Goal: Task Accomplishment & Management: Complete application form

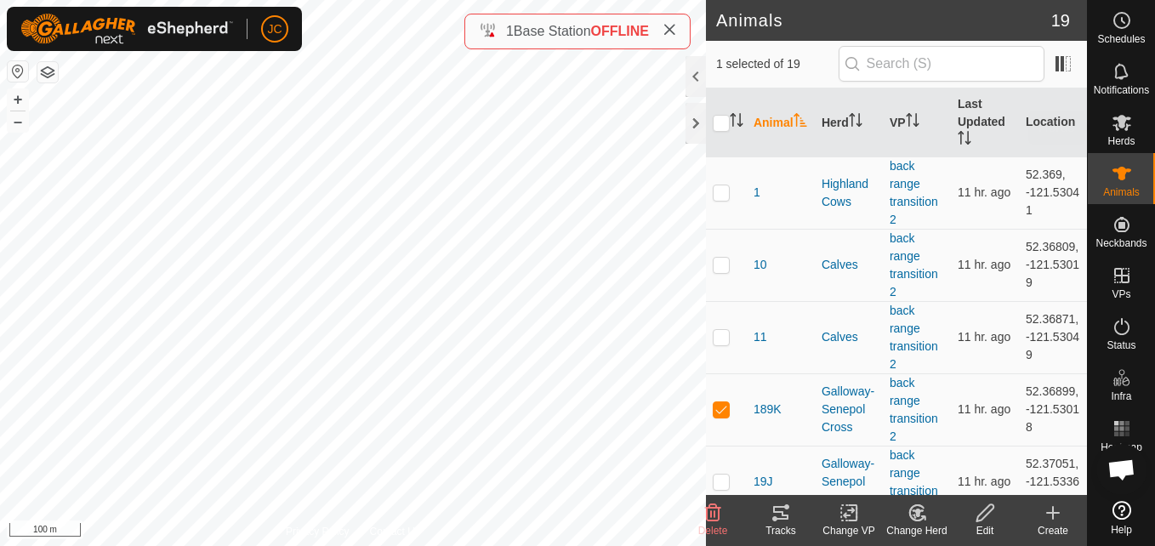
scroll to position [41, 0]
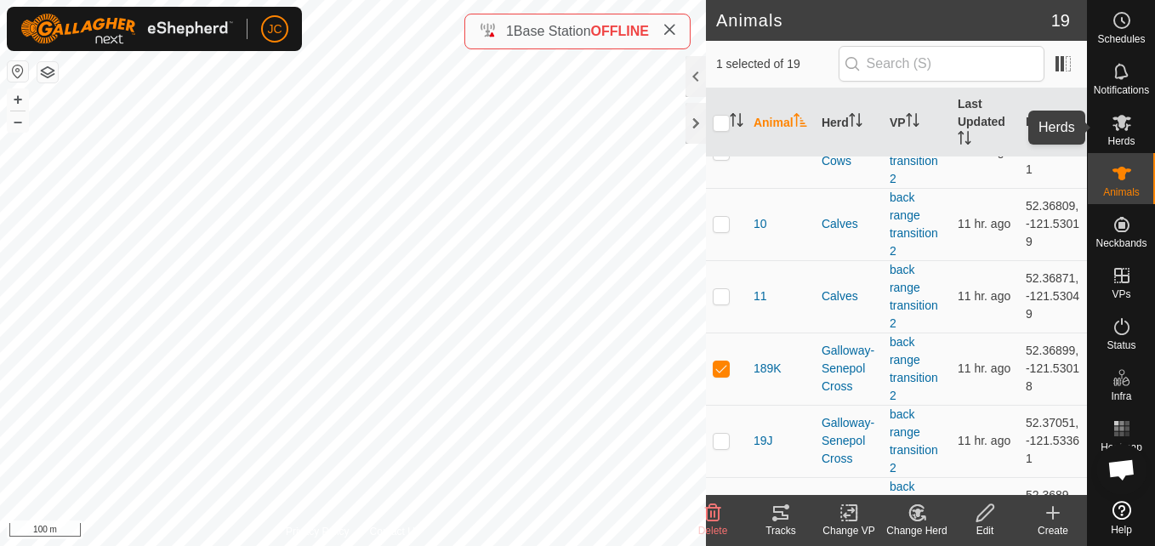
click at [1128, 152] on div "Herds" at bounding box center [1121, 127] width 67 height 51
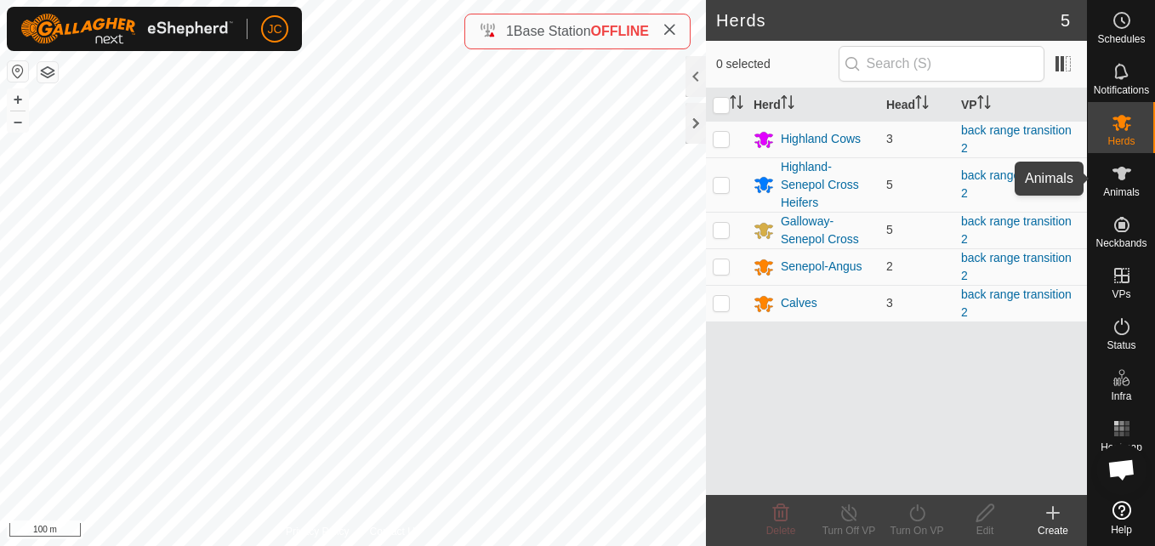
click at [1126, 188] on span "Animals" at bounding box center [1121, 192] width 37 height 10
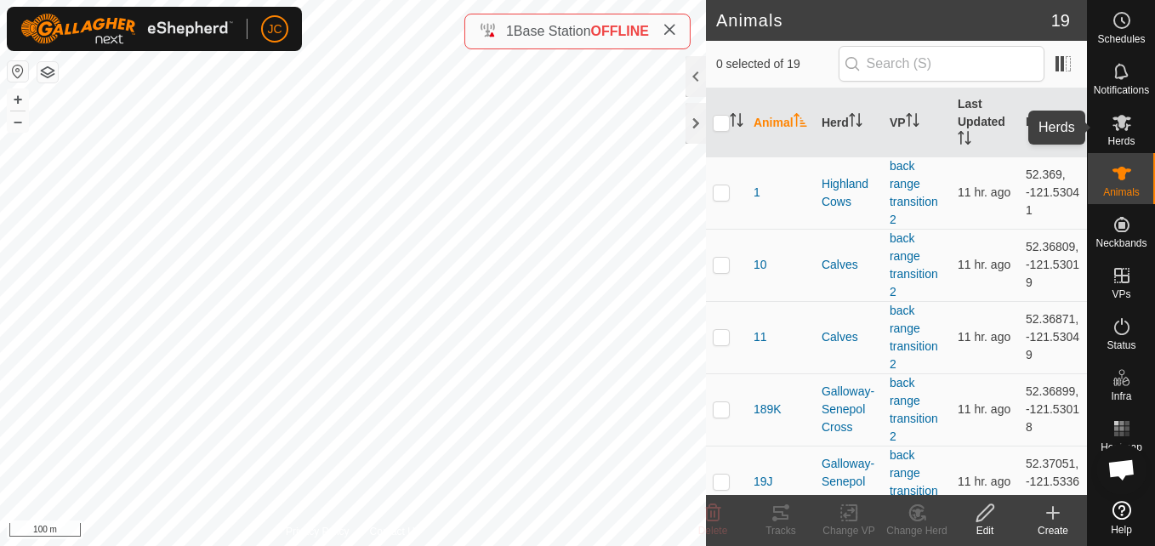
click at [1124, 144] on span "Herds" at bounding box center [1121, 141] width 27 height 10
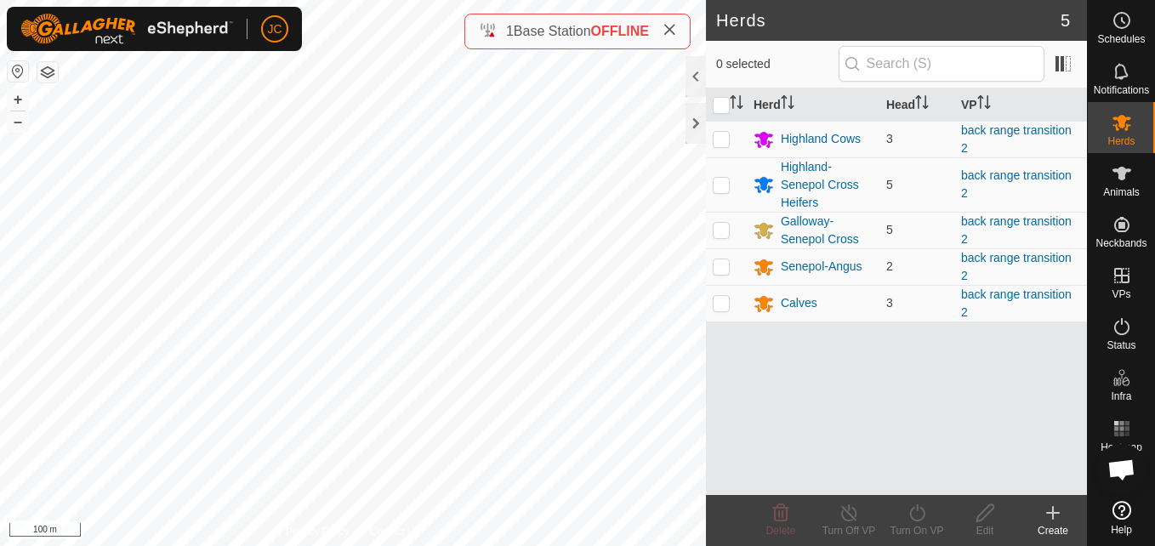
click at [811, 356] on div "Herd Head VP Highland Cows 3 back range transition 2 Highland-Senepol Cross Hei…" at bounding box center [896, 291] width 381 height 407
click at [837, 269] on div "Senepol-Angus" at bounding box center [822, 267] width 82 height 18
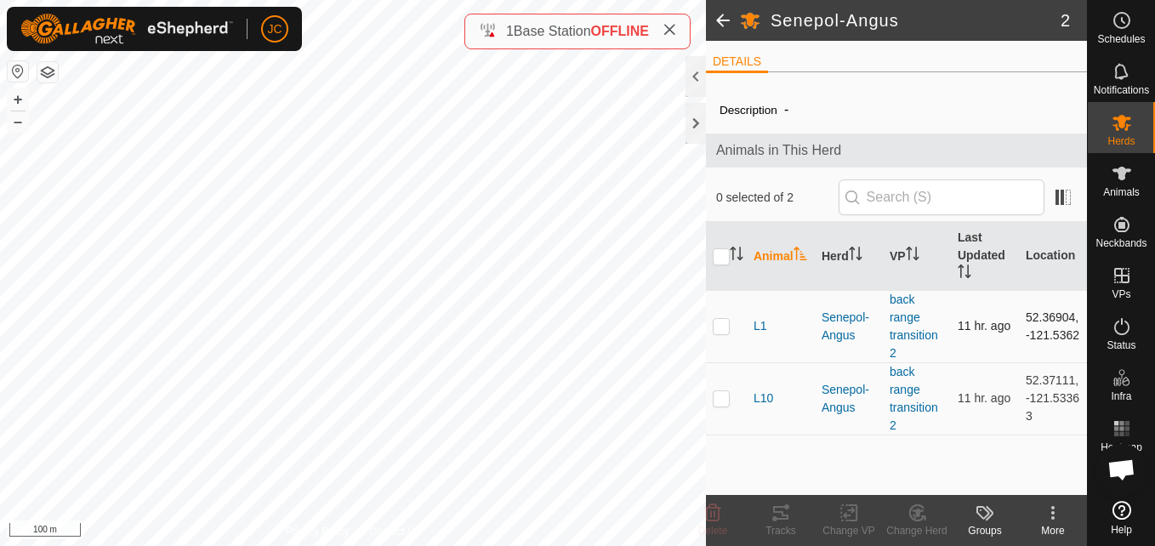
click at [716, 327] on p-checkbox at bounding box center [721, 326] width 17 height 14
checkbox input "true"
click at [721, 395] on p-checkbox at bounding box center [721, 398] width 17 height 14
checkbox input "true"
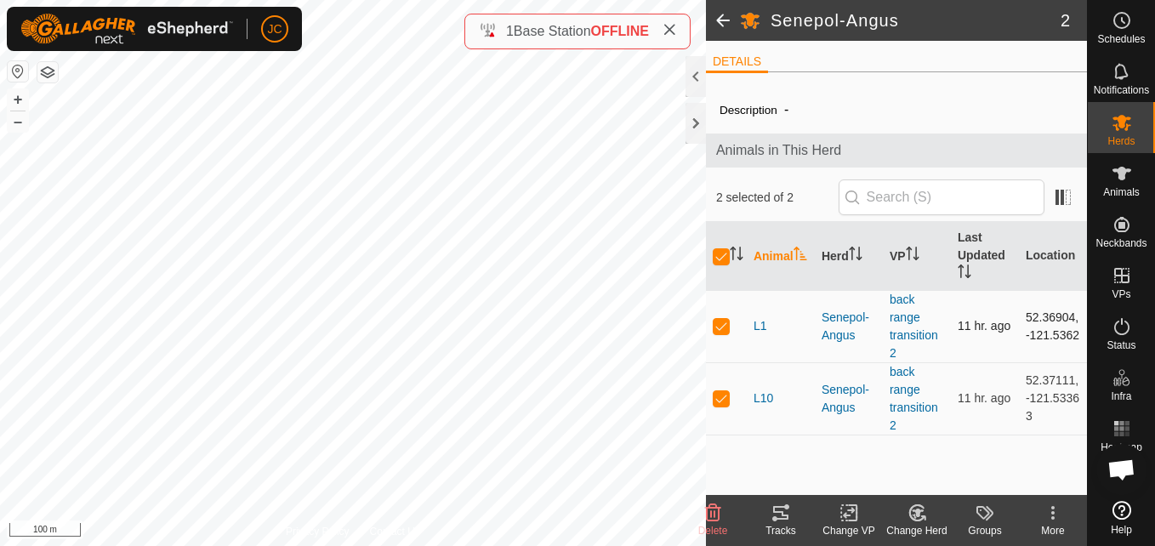
click at [715, 327] on p-checkbox at bounding box center [721, 326] width 17 height 14
checkbox input "false"
click at [722, 367] on td at bounding box center [726, 398] width 41 height 72
checkbox input "false"
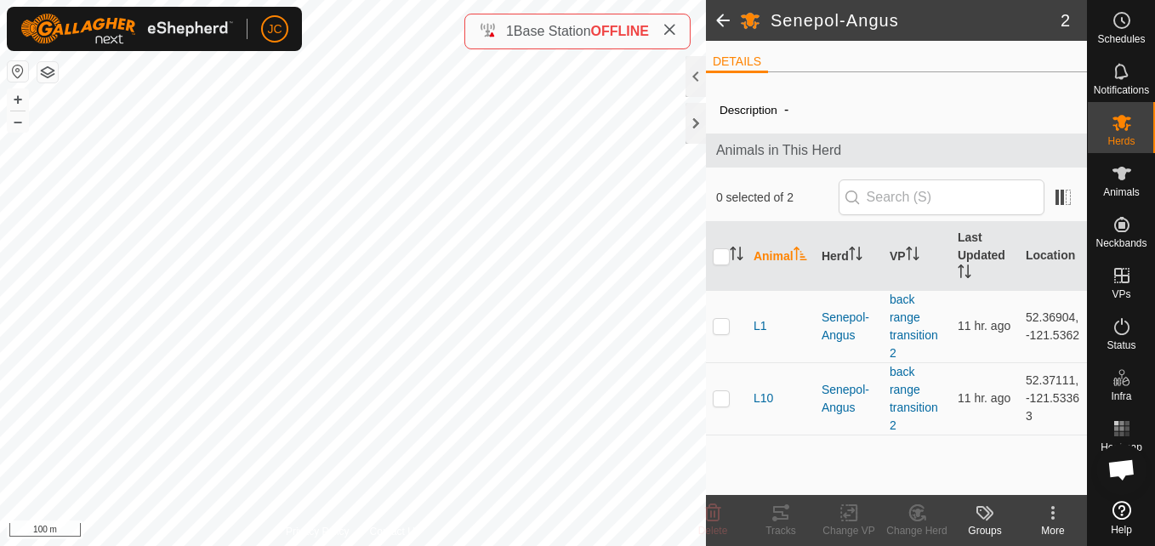
click at [725, 24] on span at bounding box center [723, 20] width 34 height 41
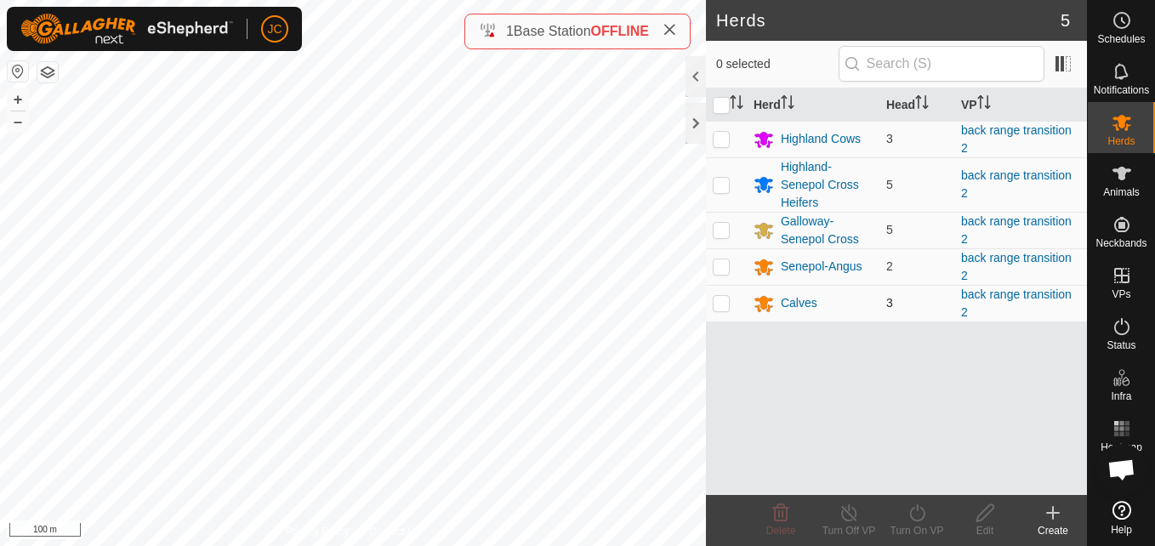
click at [721, 312] on td at bounding box center [726, 303] width 41 height 37
checkbox input "true"
click at [761, 307] on icon at bounding box center [764, 304] width 19 height 16
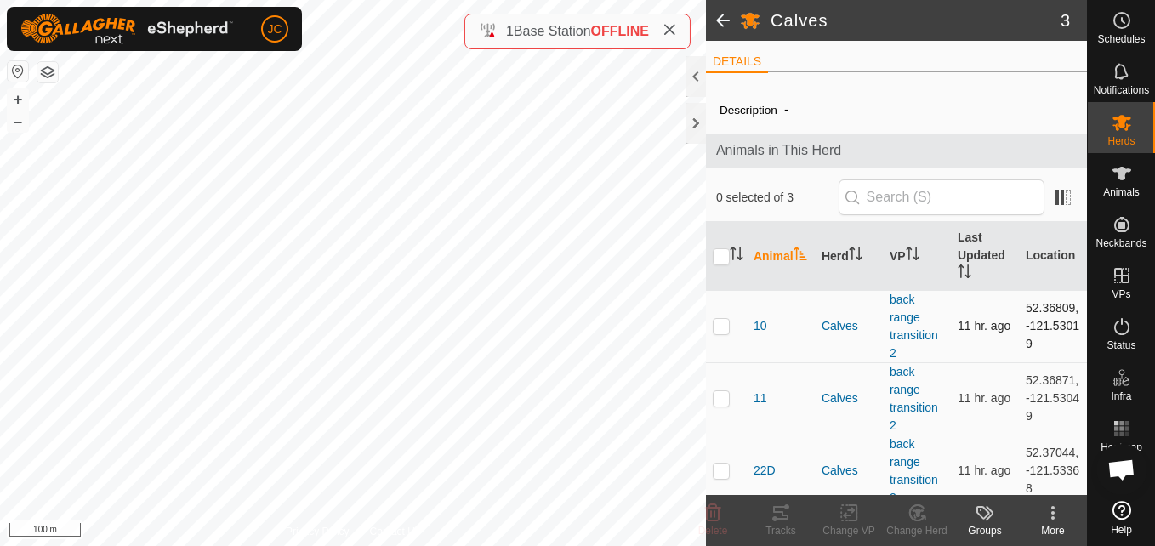
click at [731, 322] on td at bounding box center [726, 326] width 41 height 72
click at [731, 356] on td at bounding box center [726, 326] width 41 height 72
click at [721, 329] on p-checkbox at bounding box center [721, 326] width 17 height 14
checkbox input "true"
click at [722, 256] on input "checkbox" at bounding box center [721, 256] width 17 height 17
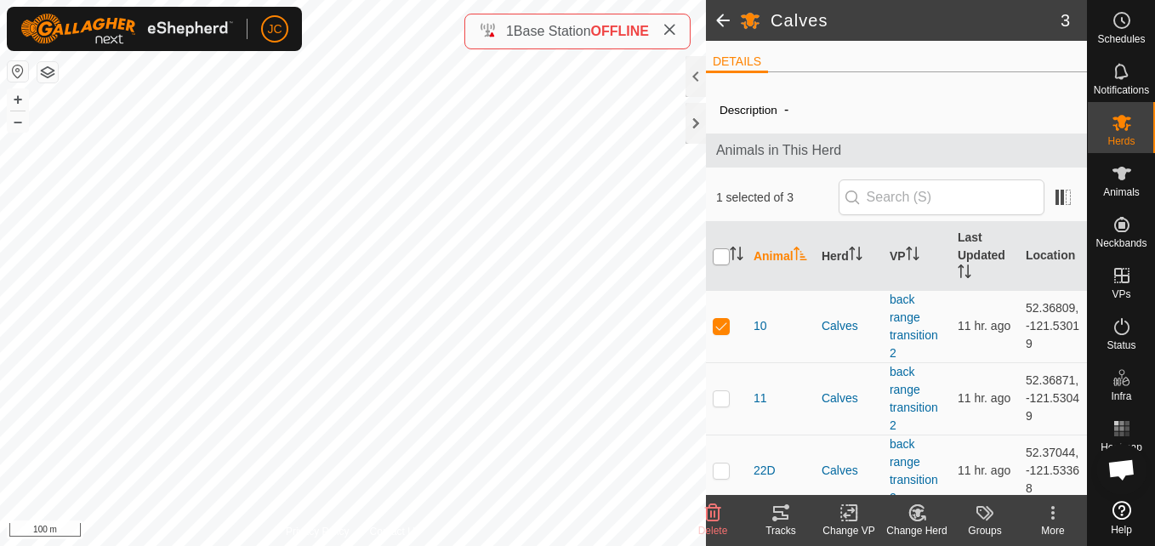
checkbox input "true"
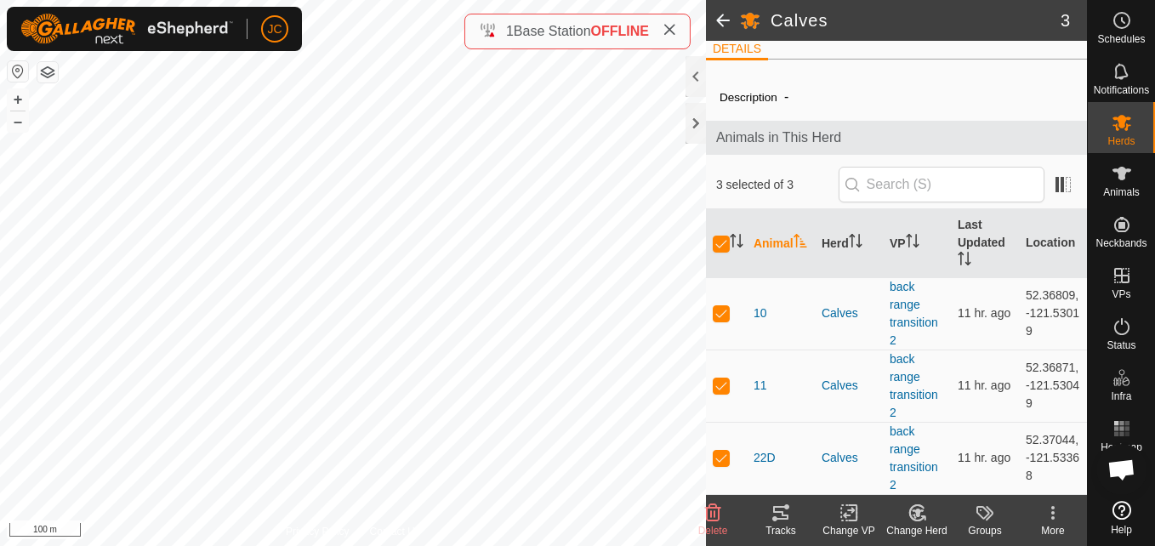
click at [936, 512] on change-mob-svg-icon at bounding box center [917, 513] width 68 height 20
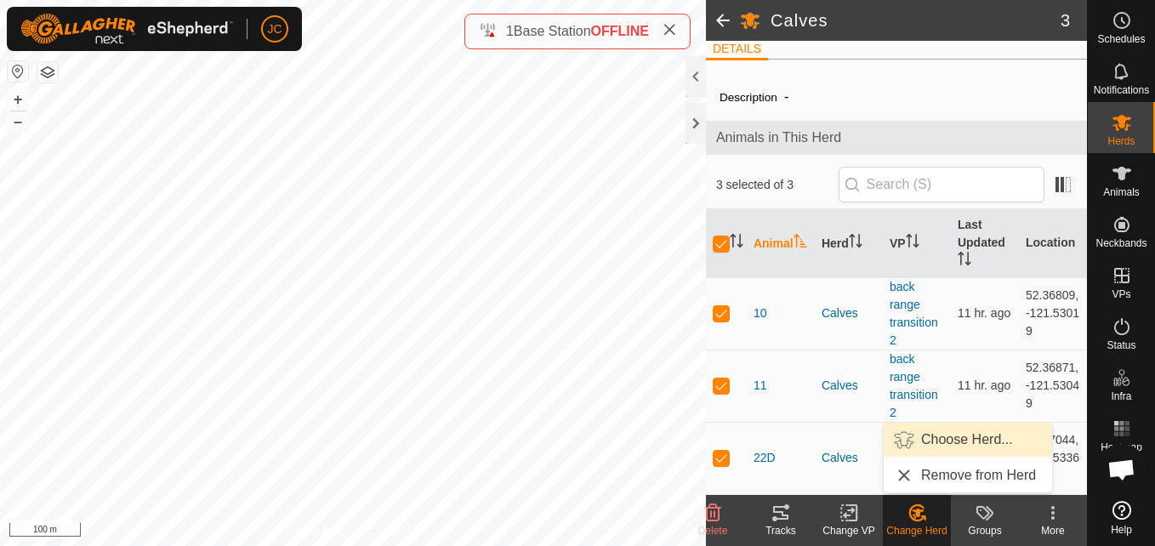
click at [950, 440] on link "Choose Herd..." at bounding box center [968, 440] width 168 height 34
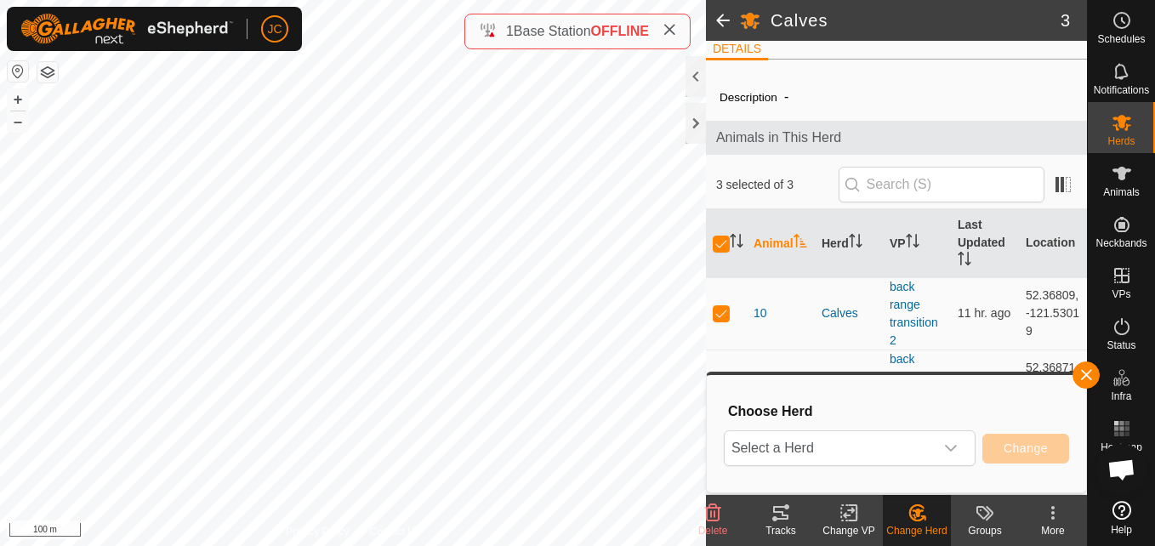
click at [950, 440] on div "dropdown trigger" at bounding box center [951, 448] width 34 height 34
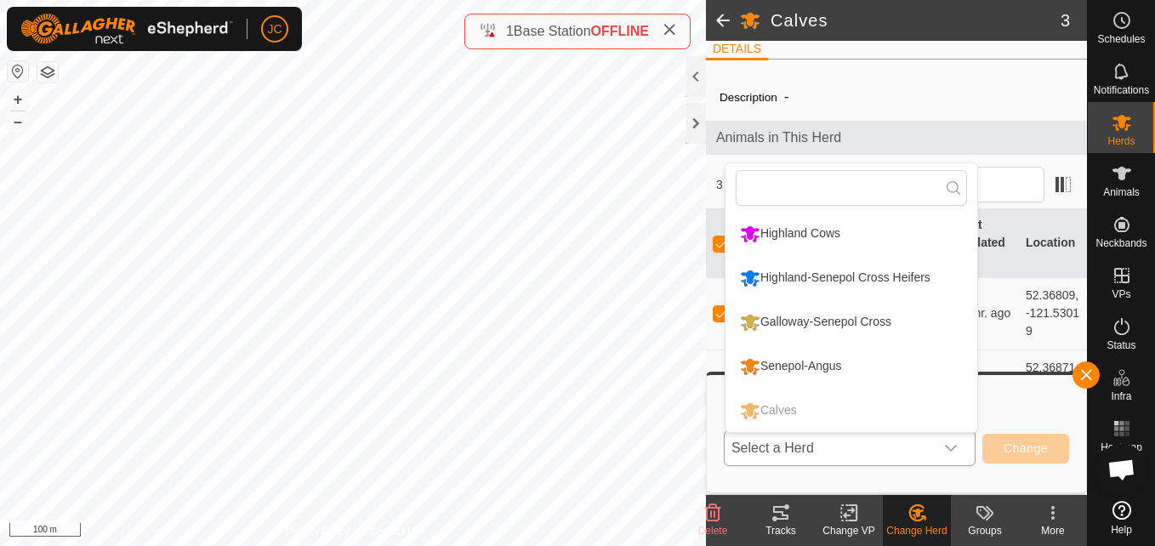
click at [904, 278] on li "Highland-Senepol Cross Heifers" at bounding box center [852, 278] width 252 height 43
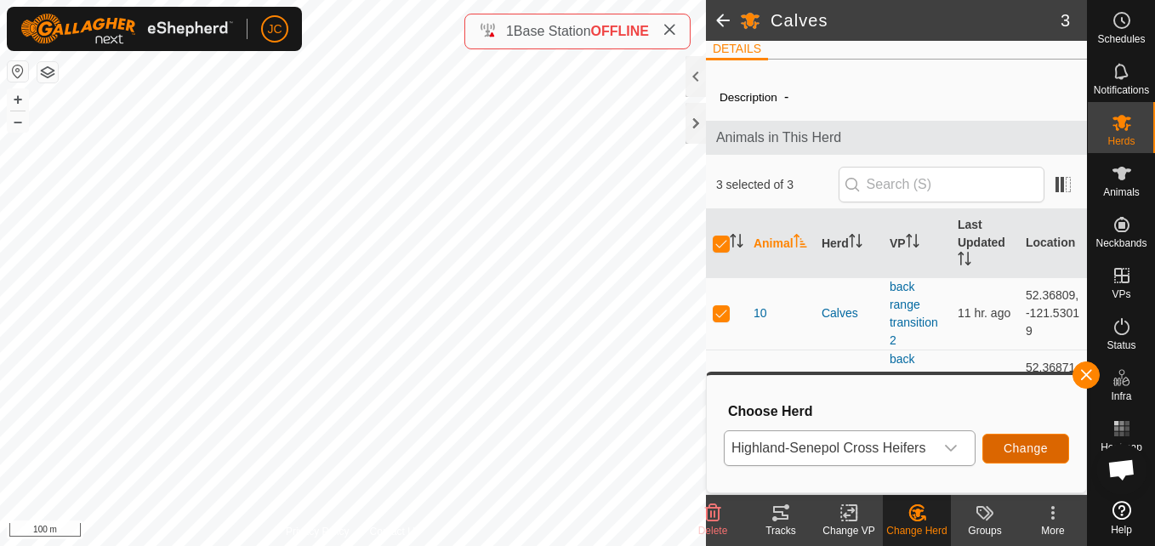
click at [1032, 441] on span "Change" at bounding box center [1026, 448] width 44 height 14
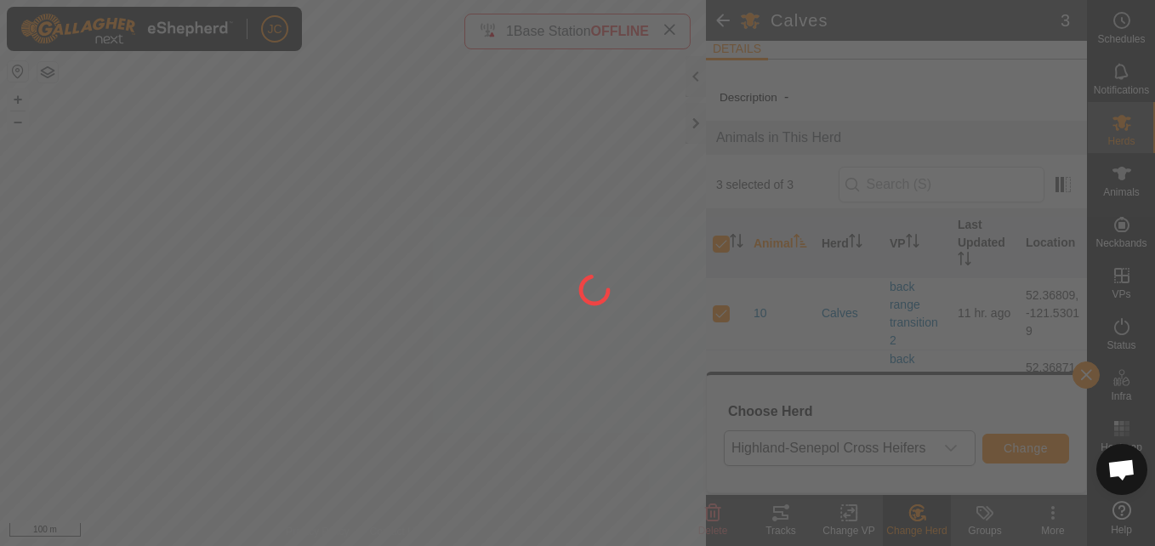
checkbox input "false"
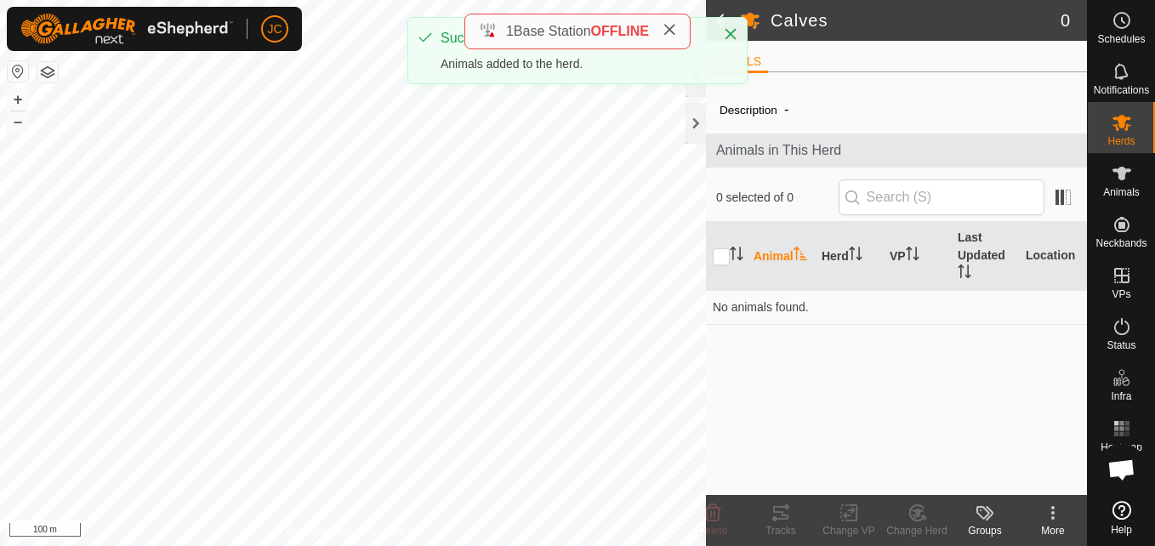
scroll to position [0, 0]
click at [724, 31] on icon "Close" at bounding box center [731, 34] width 14 height 14
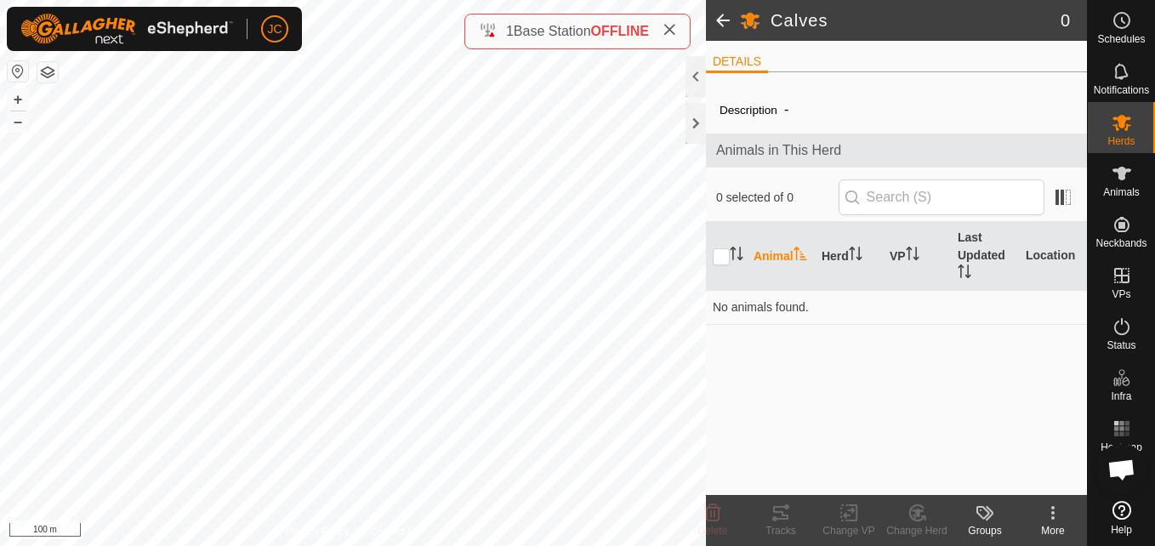
click at [720, 18] on span at bounding box center [723, 20] width 34 height 41
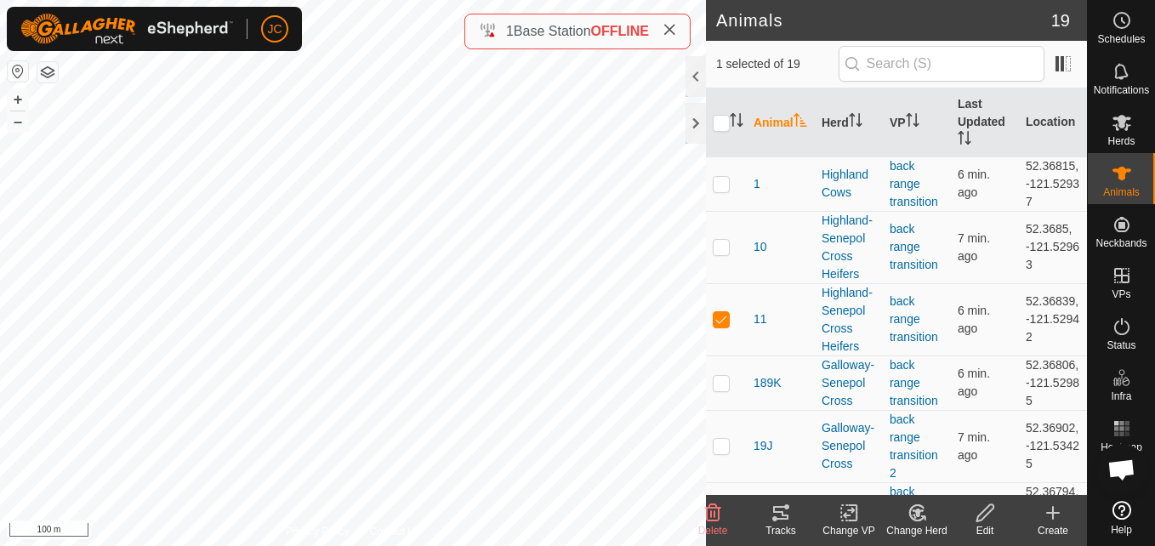
click at [1068, 519] on create-svg-icon at bounding box center [1053, 513] width 68 height 20
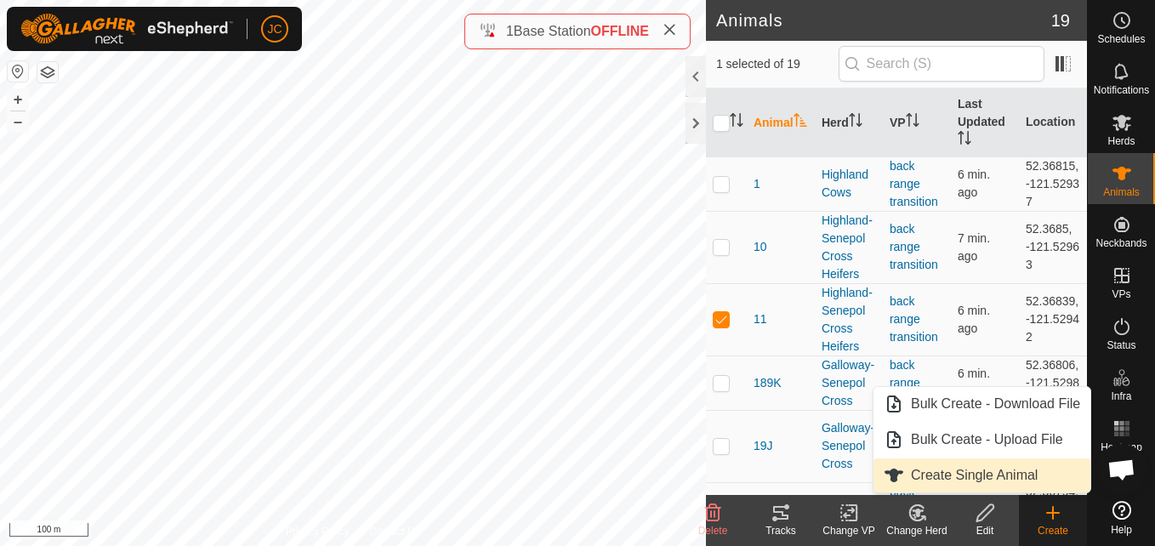
click at [1049, 472] on link "Create Single Animal" at bounding box center [982, 476] width 217 height 34
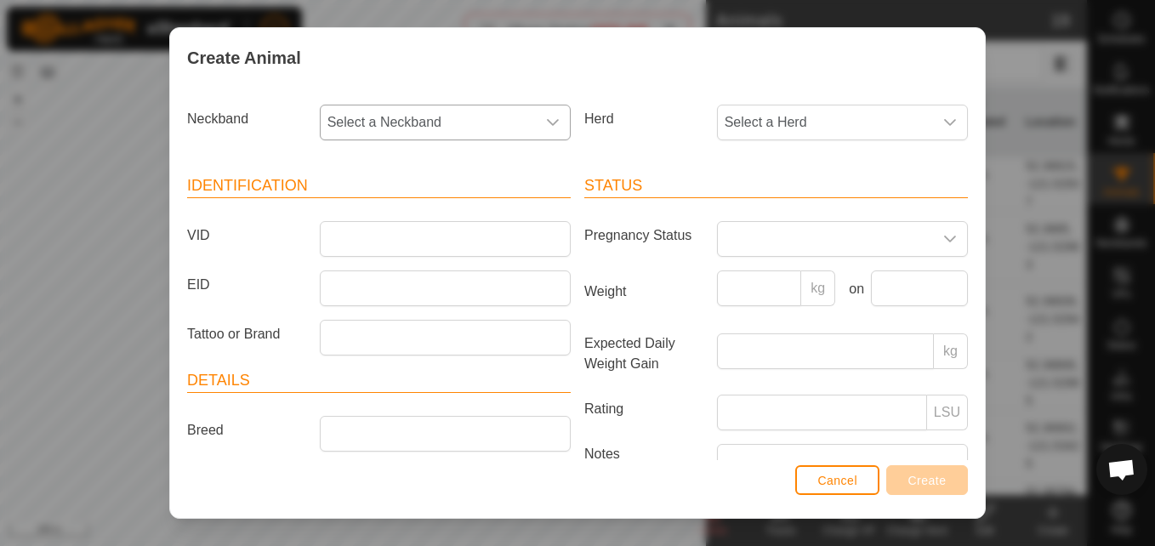
click at [534, 140] on p-select "Select a Neckband" at bounding box center [445, 123] width 251 height 36
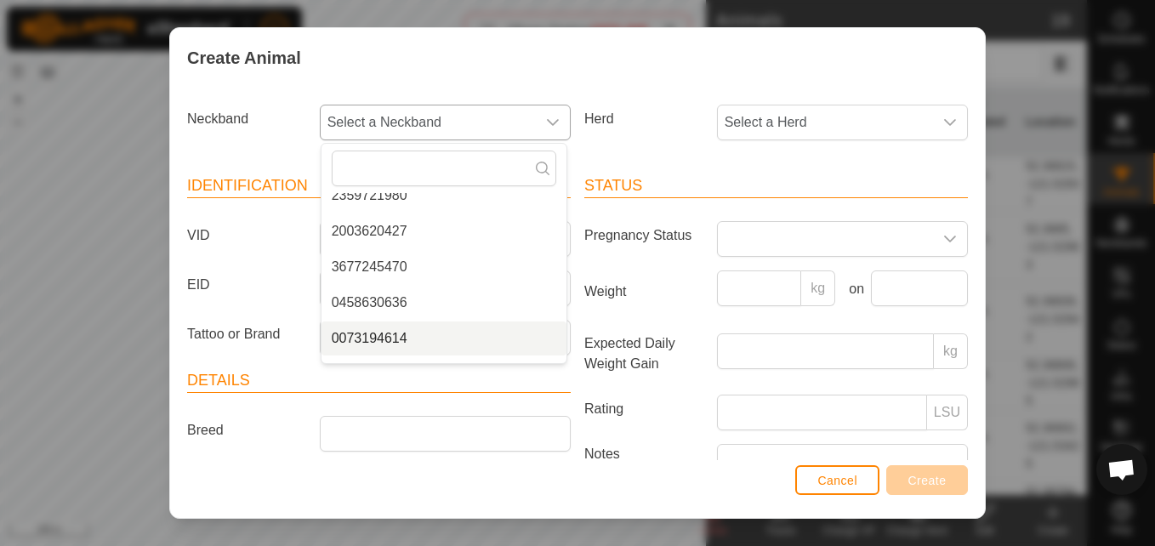
scroll to position [225, 0]
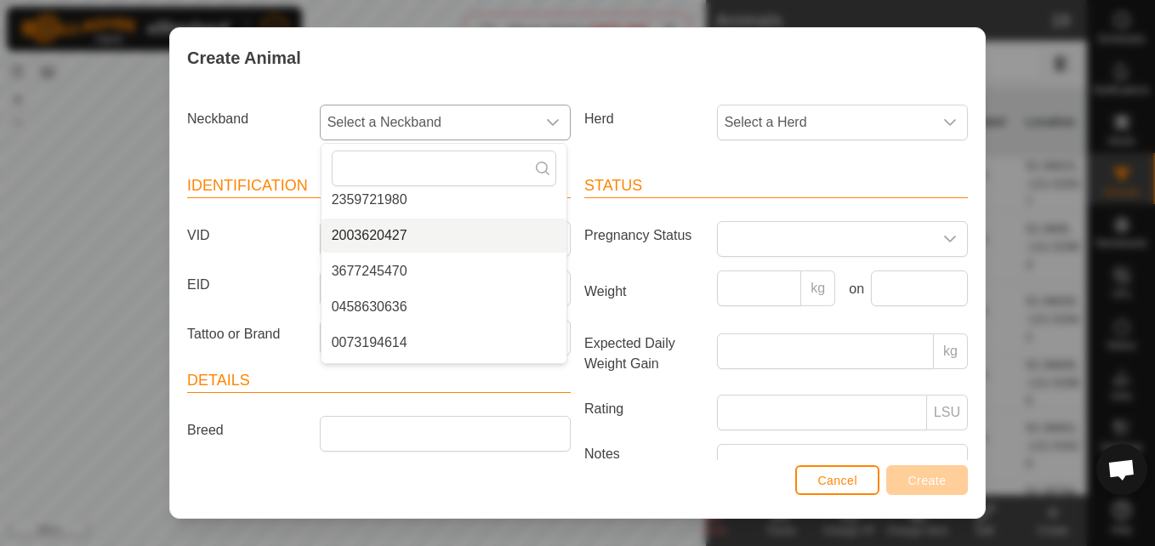
click at [476, 236] on li "2003620427" at bounding box center [444, 236] width 245 height 34
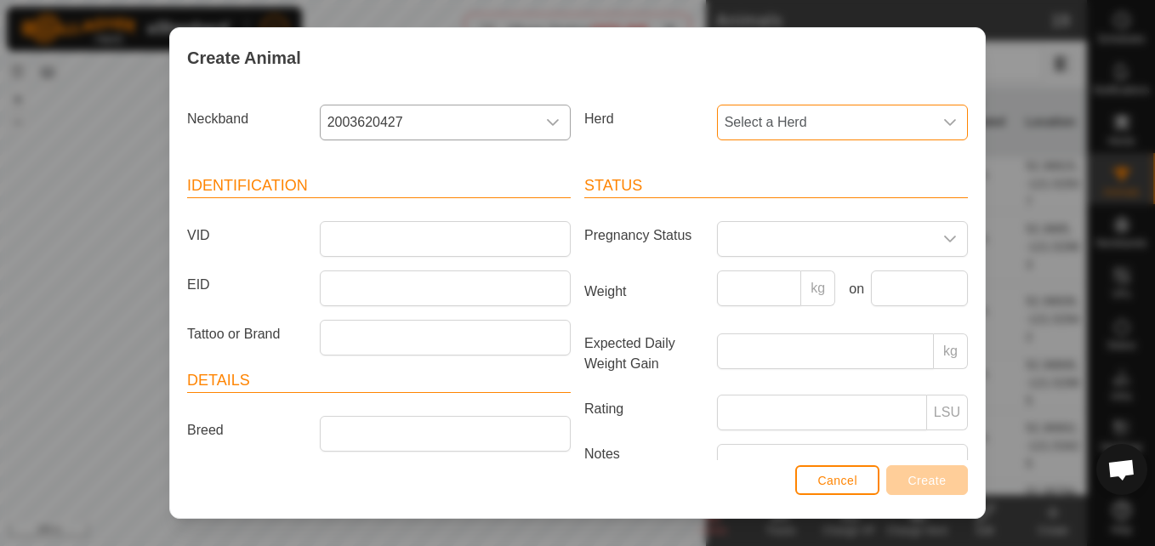
click at [846, 140] on span "Select a Herd" at bounding box center [825, 122] width 215 height 34
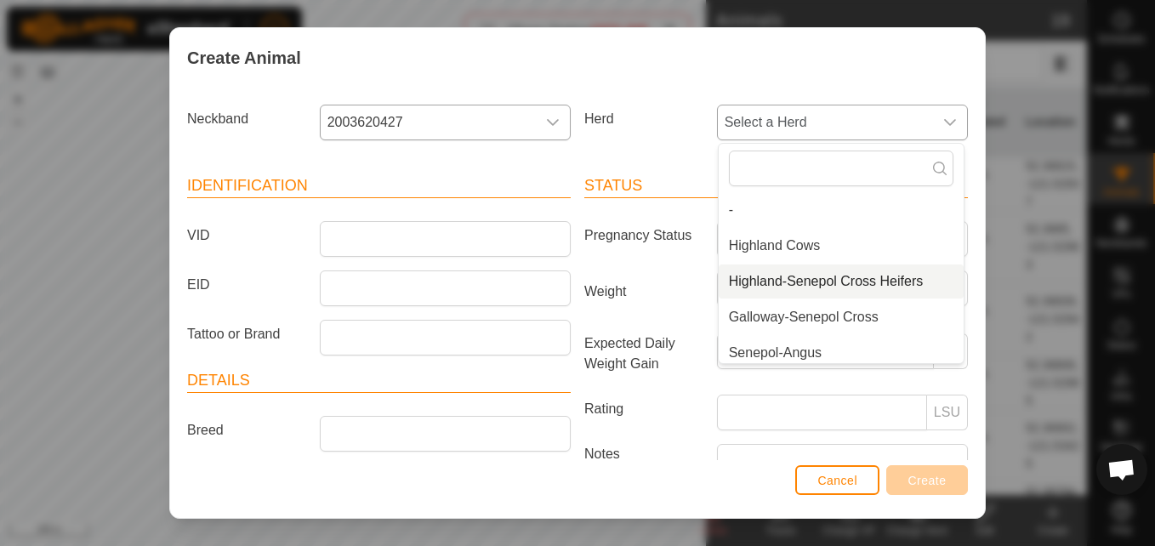
scroll to position [43, 0]
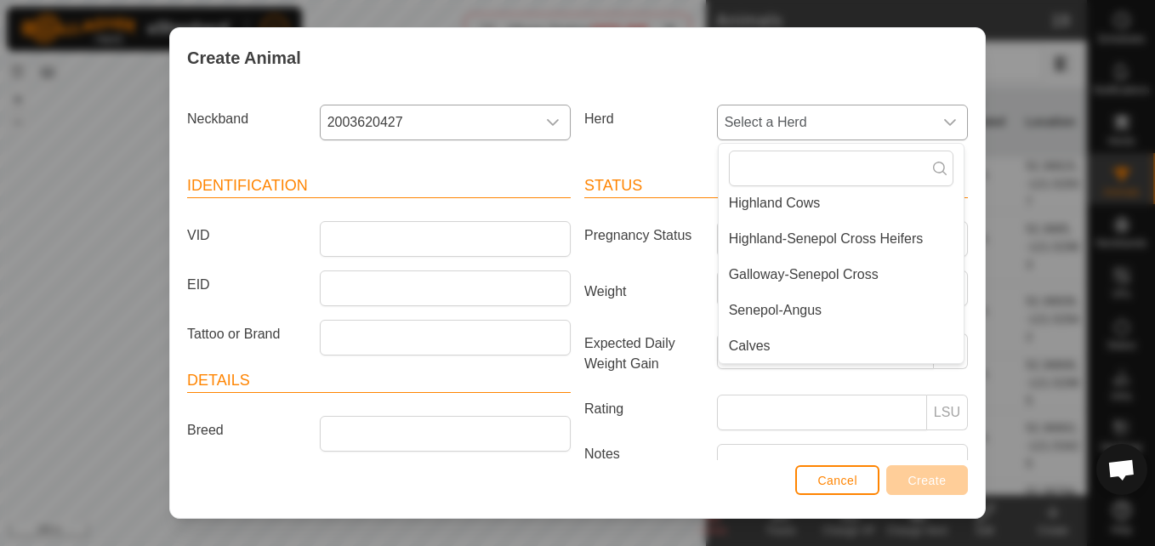
click at [865, 293] on li "Senepol-Angus" at bounding box center [841, 310] width 245 height 34
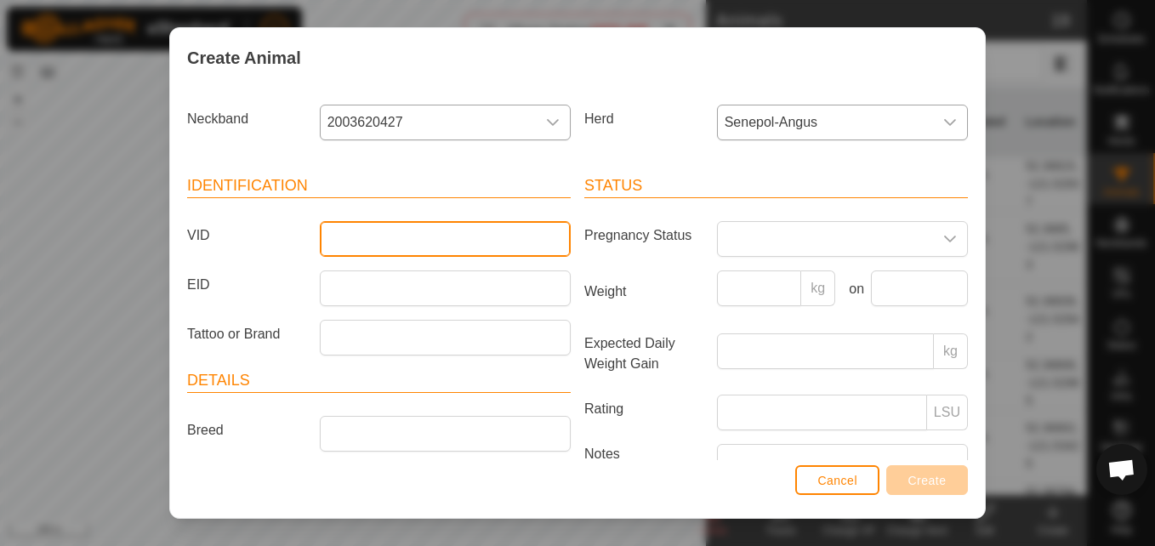
click at [549, 243] on input "VID" at bounding box center [445, 239] width 251 height 36
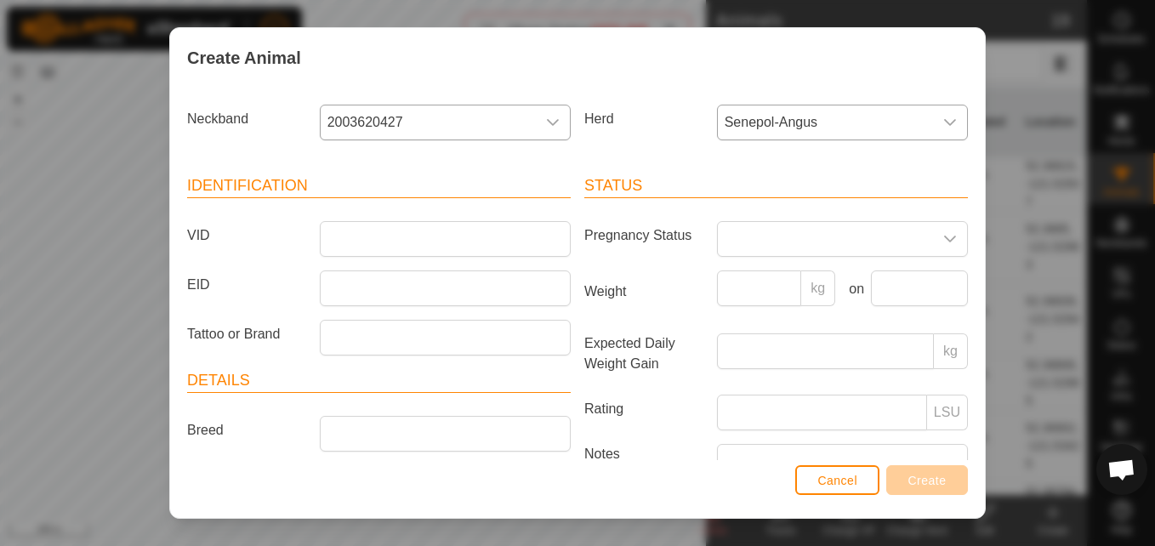
click at [504, 186] on header "Identification" at bounding box center [379, 186] width 384 height 24
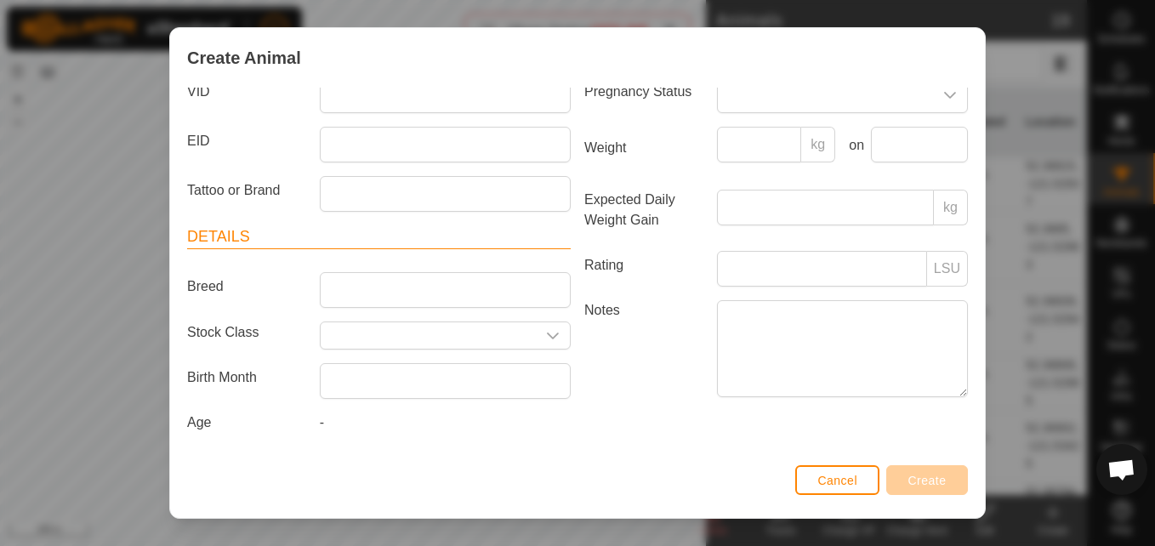
scroll to position [0, 0]
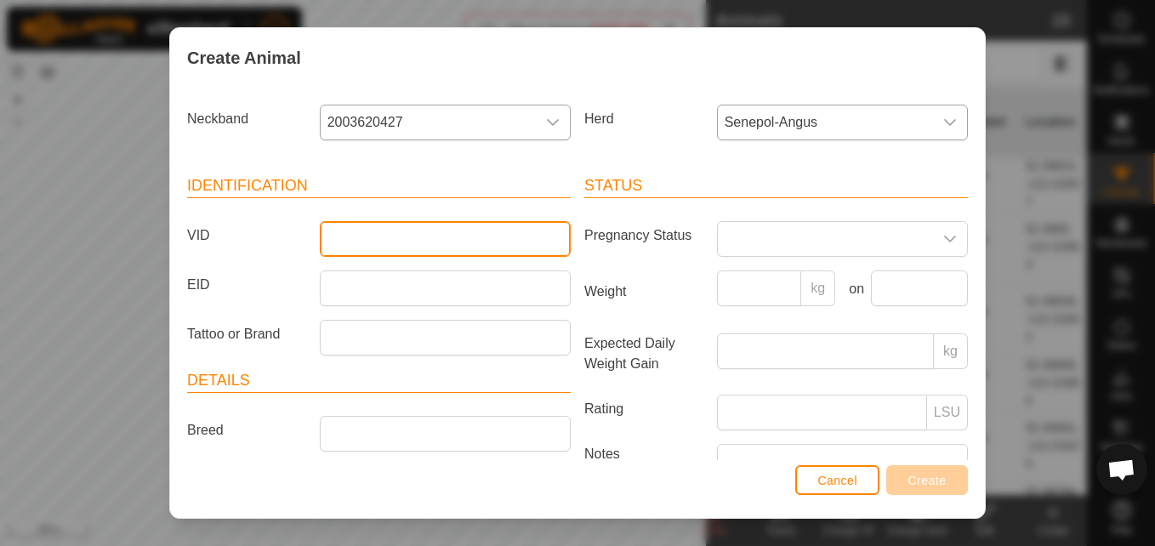
click at [510, 222] on input "VID" at bounding box center [445, 239] width 251 height 36
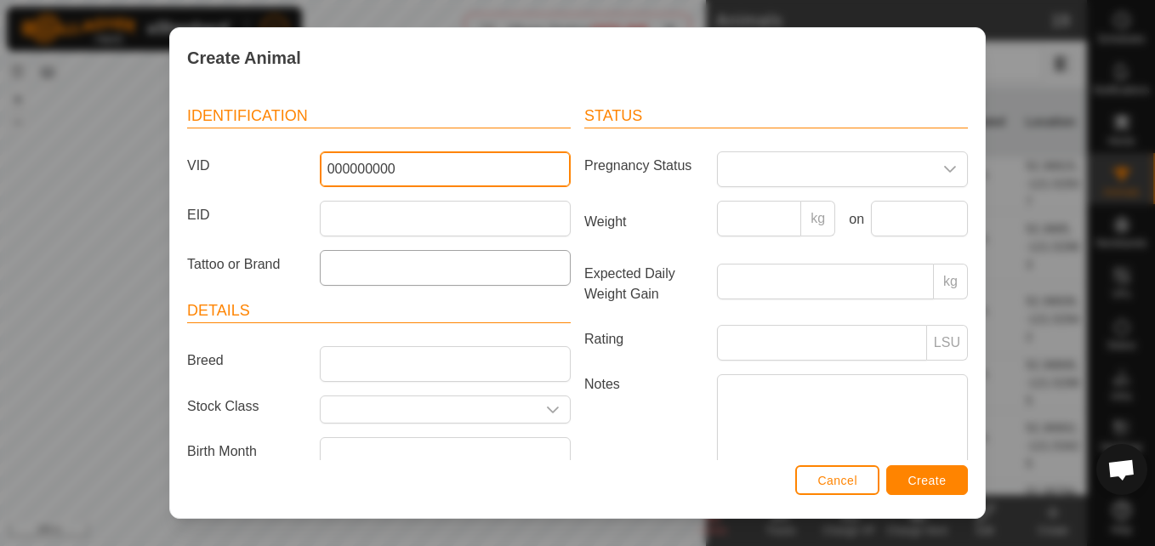
scroll to position [71, 0]
type input "000000000"
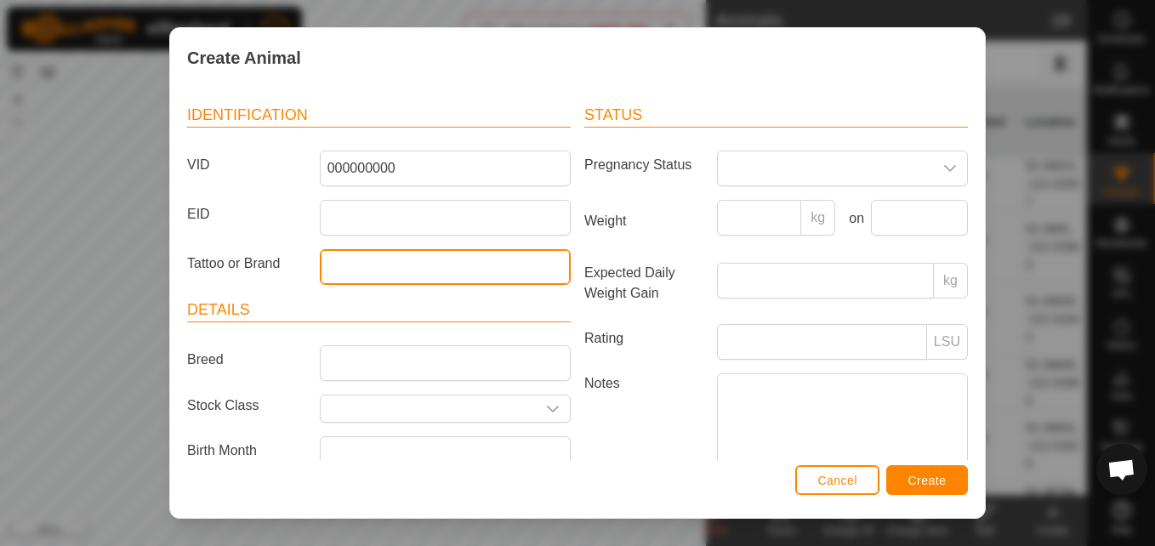
click at [495, 276] on input "Tattoo or Brand" at bounding box center [445, 267] width 251 height 36
type input "B"
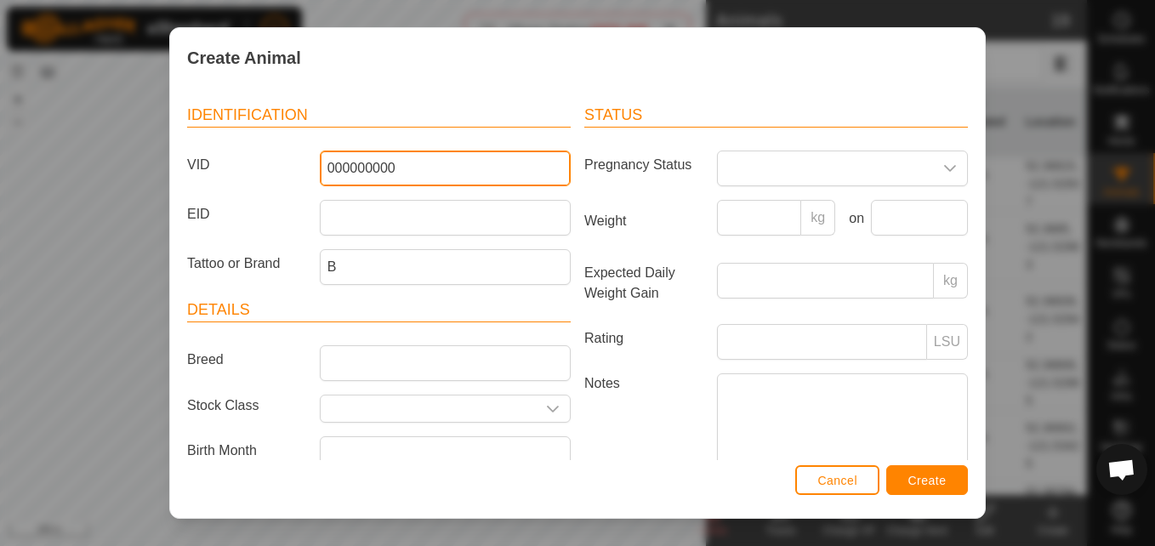
click at [350, 179] on input "000000000" at bounding box center [445, 169] width 251 height 36
click at [350, 179] on input "124000178889357" at bounding box center [445, 169] width 251 height 36
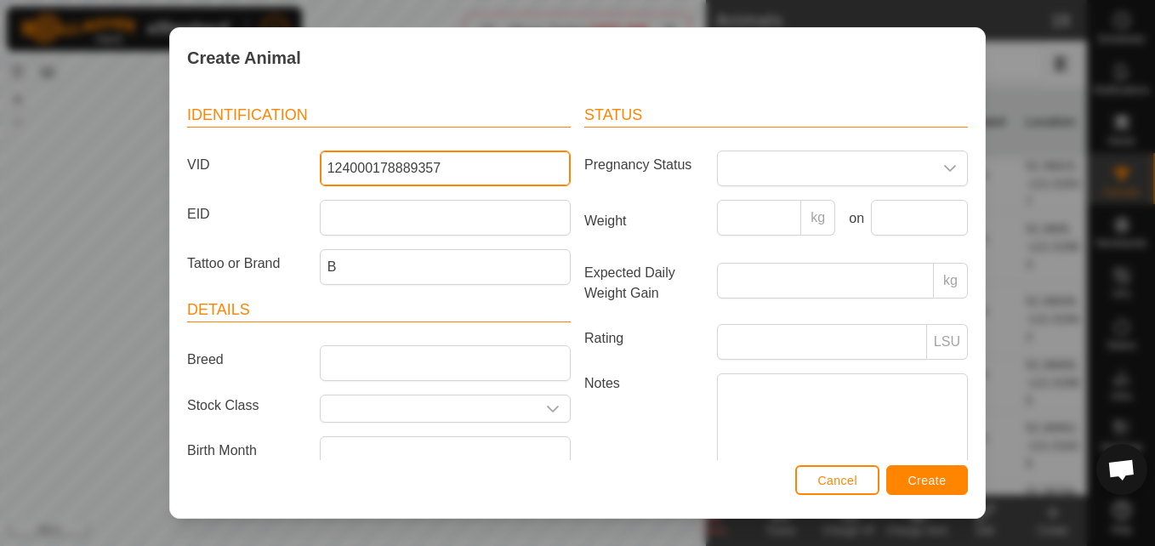
click at [350, 179] on input "124000178889357" at bounding box center [445, 169] width 251 height 36
type input "124000178889357"
click at [432, 120] on header "Identification" at bounding box center [379, 116] width 384 height 24
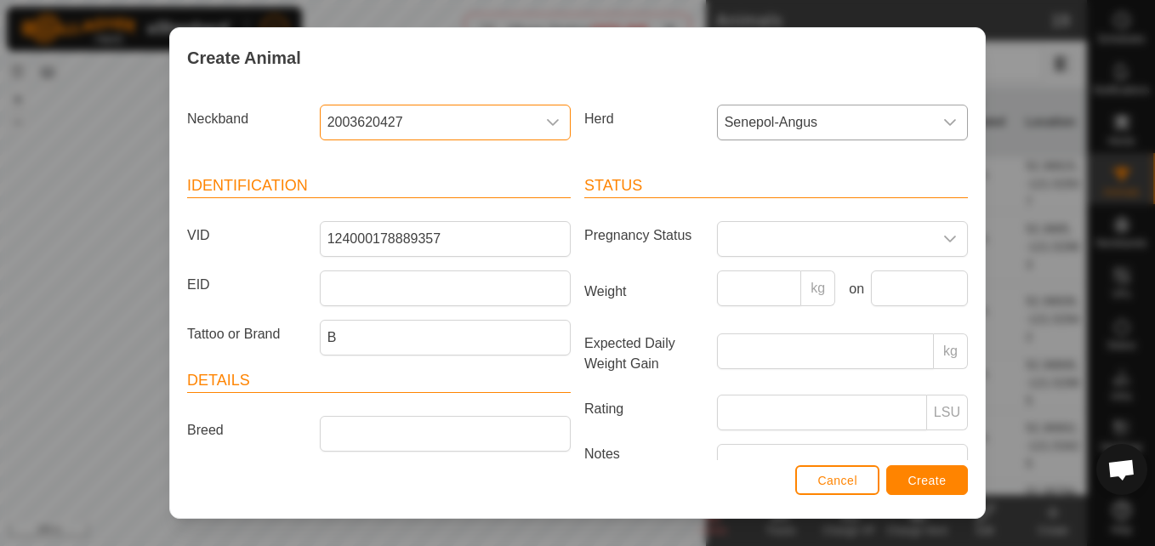
click at [404, 135] on span "2003620427" at bounding box center [428, 122] width 215 height 34
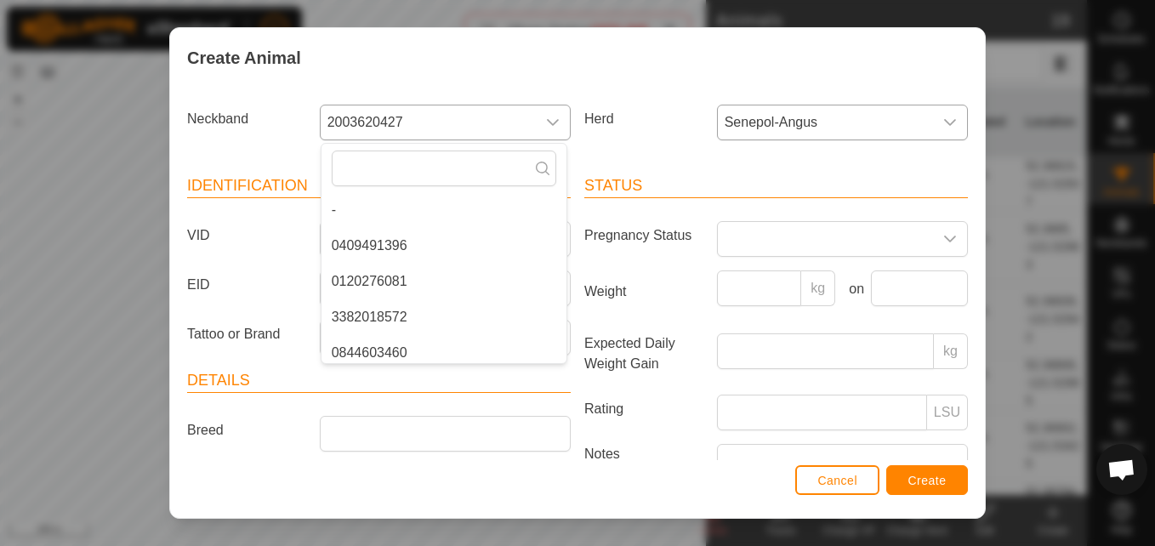
scroll to position [114, 0]
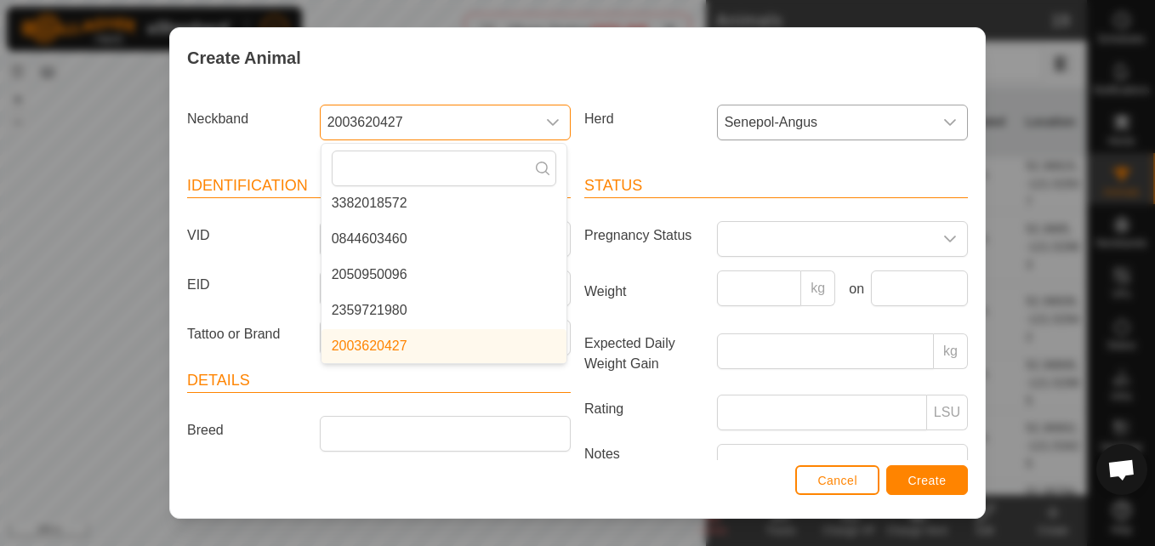
click at [388, 122] on span "2003620427" at bounding box center [428, 122] width 215 height 34
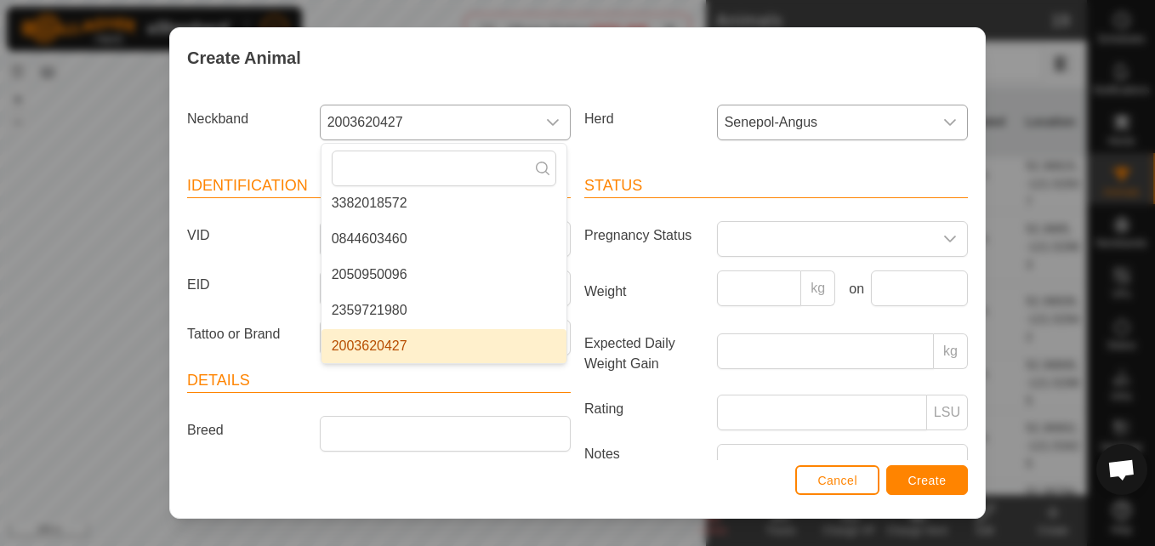
click at [388, 122] on span "2003620427" at bounding box center [428, 122] width 215 height 34
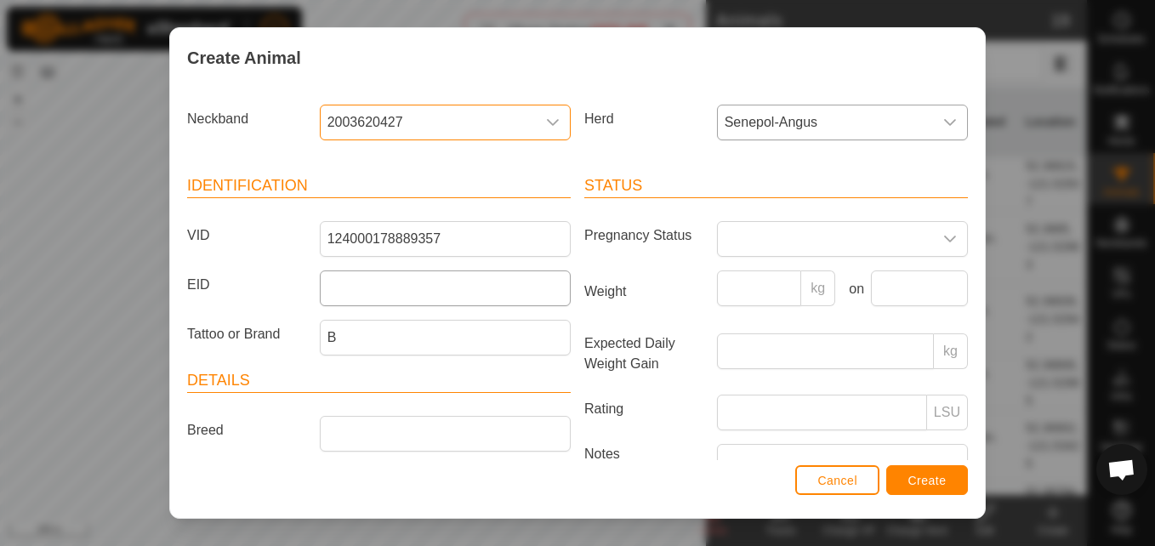
scroll to position [144, 0]
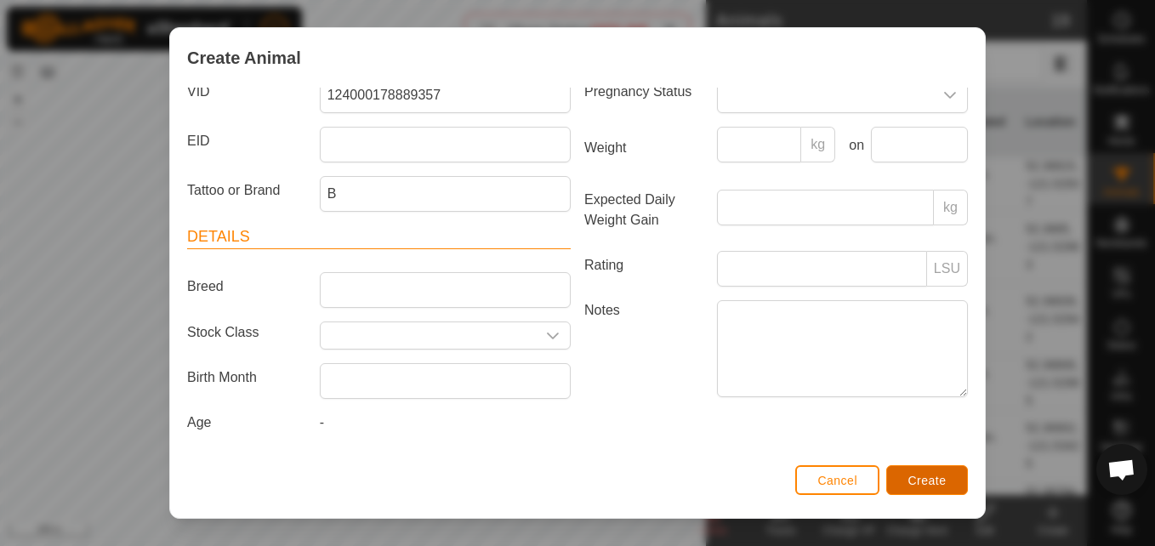
click at [929, 475] on span "Create" at bounding box center [928, 481] width 38 height 14
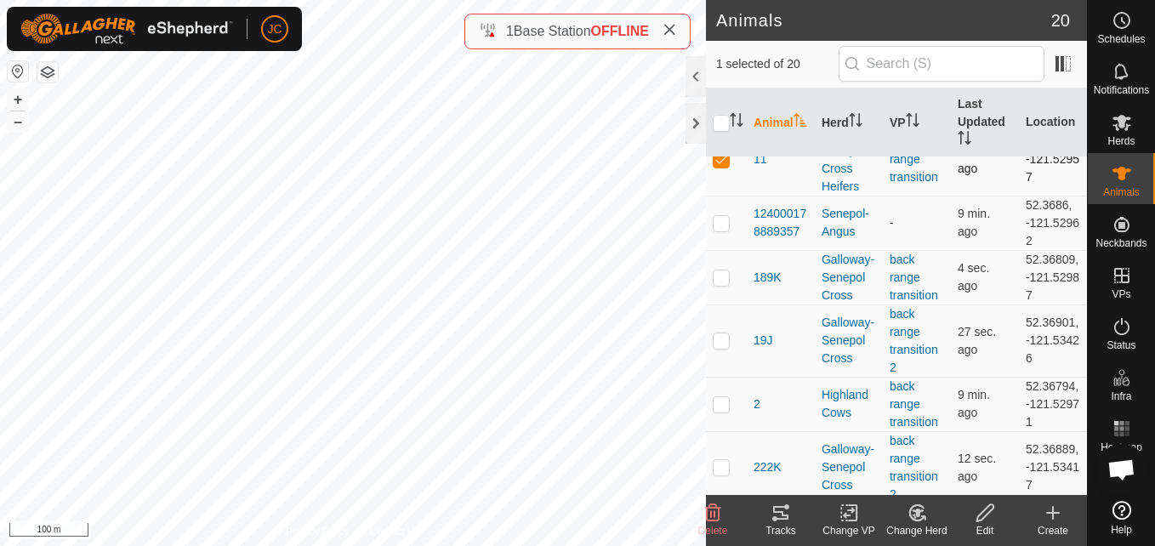
scroll to position [140, 0]
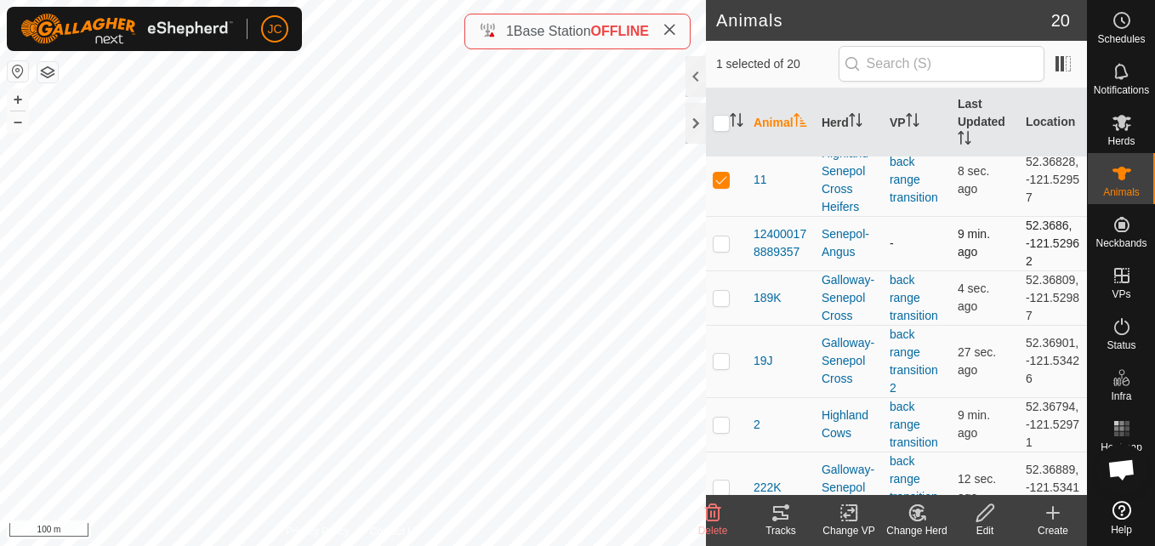
click at [719, 250] on p-checkbox at bounding box center [721, 243] width 17 height 14
checkbox input "true"
click at [985, 504] on icon at bounding box center [985, 513] width 21 height 20
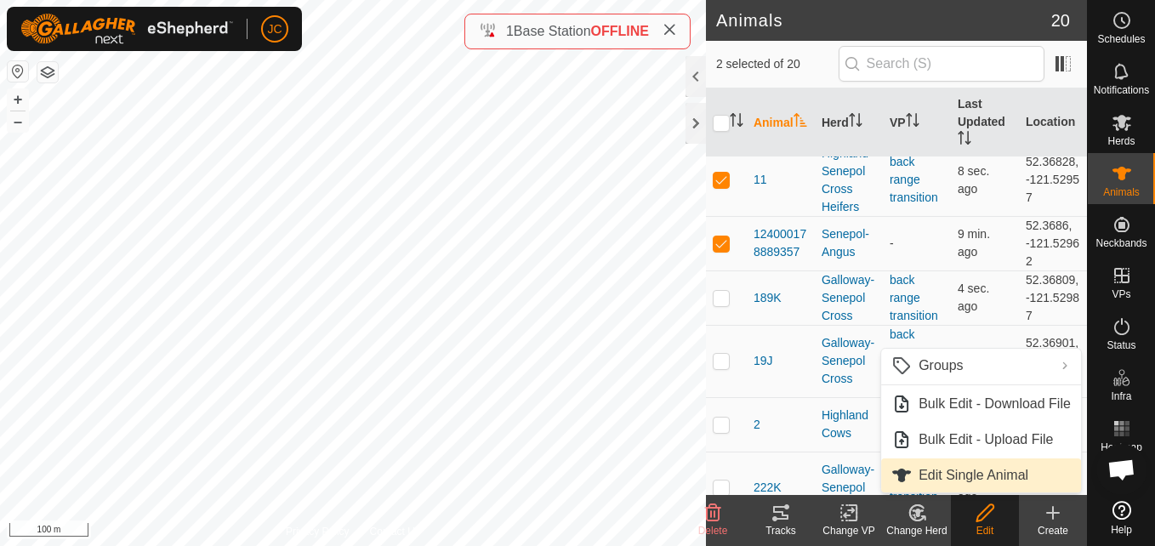
click at [966, 474] on link "Edit Single Animal" at bounding box center [981, 476] width 200 height 34
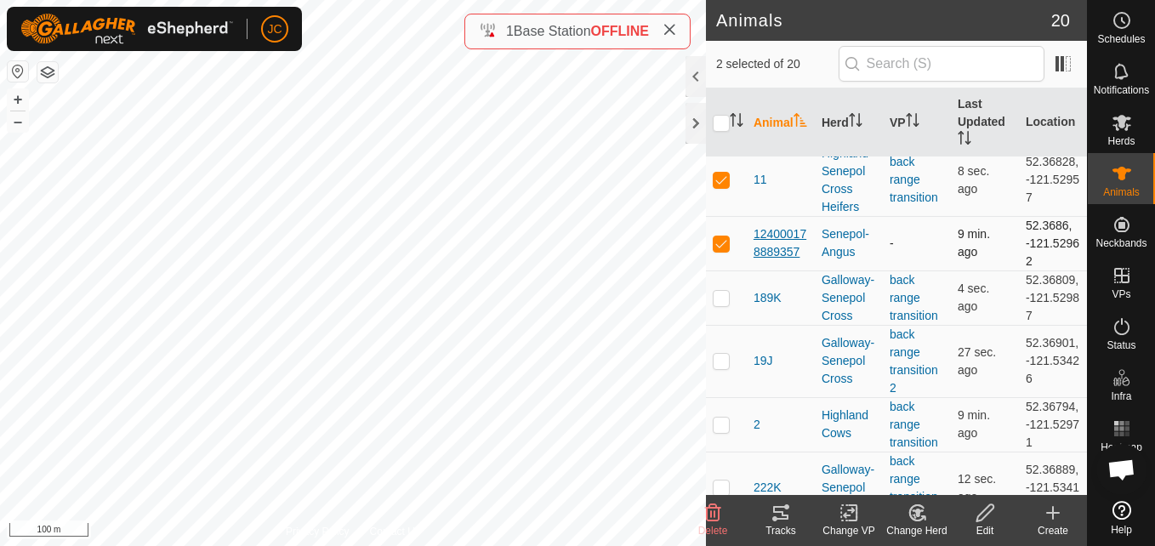
click at [766, 242] on span "124000178889357" at bounding box center [781, 243] width 54 height 36
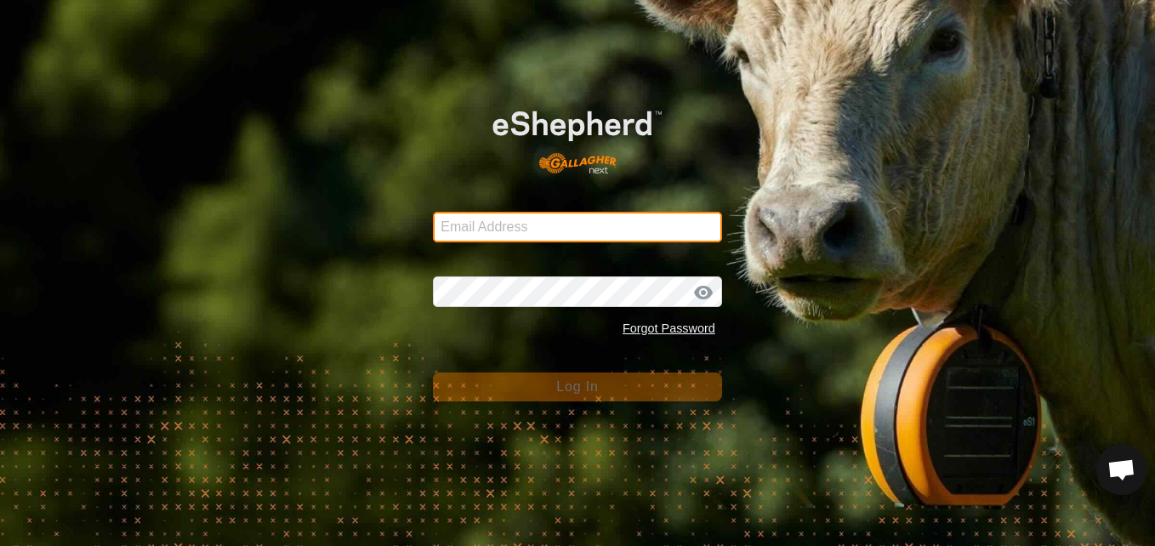
type input "[EMAIL_ADDRESS][DOMAIN_NAME]"
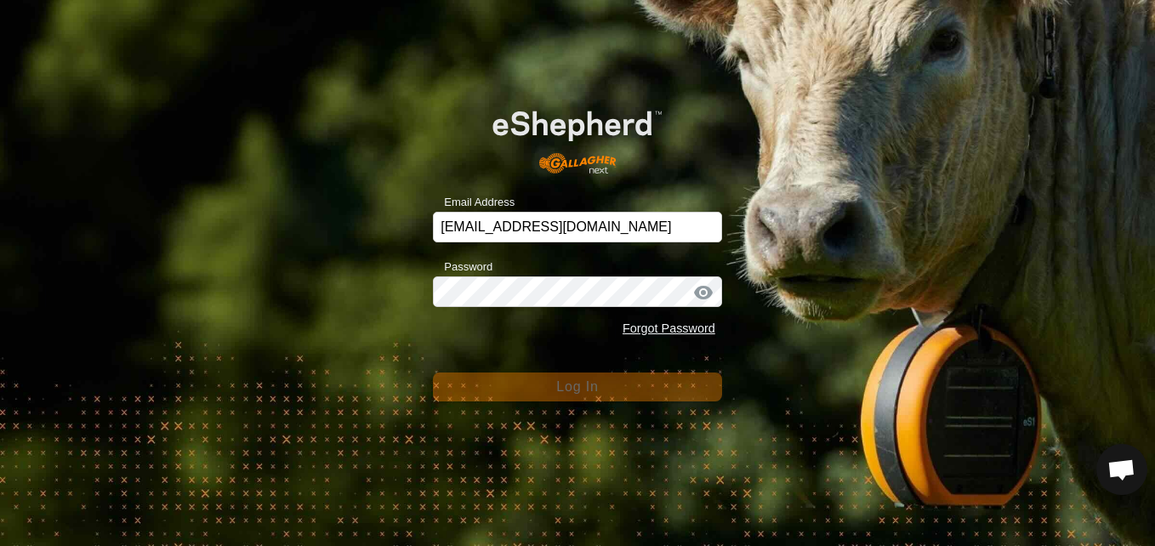
click at [363, 354] on div "Email Address [EMAIL_ADDRESS][DOMAIN_NAME] Password Forgot Password Log In" at bounding box center [577, 273] width 1155 height 546
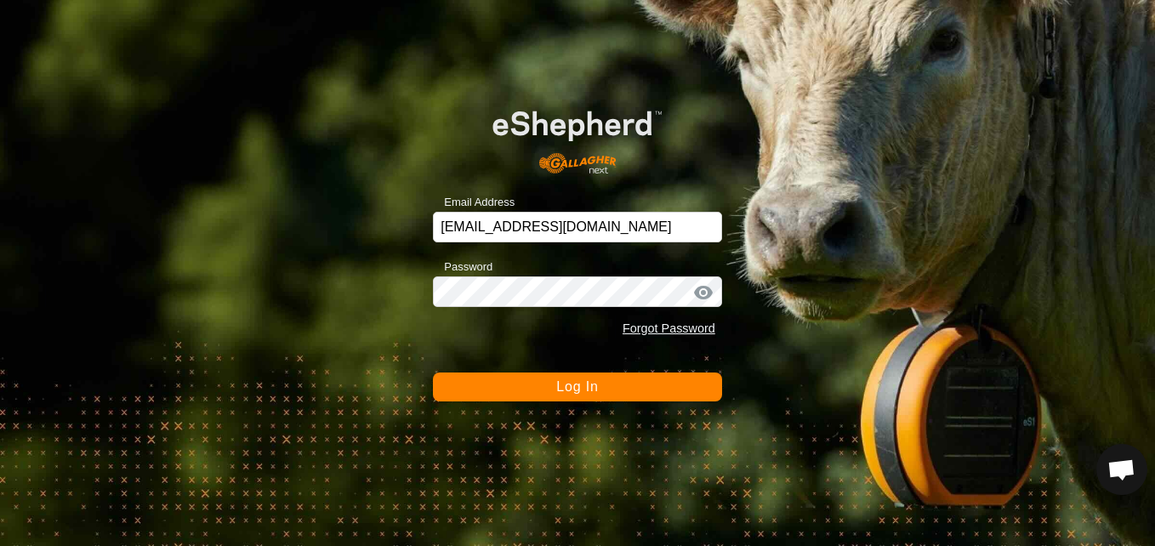
click at [458, 375] on button "Log In" at bounding box center [577, 387] width 289 height 29
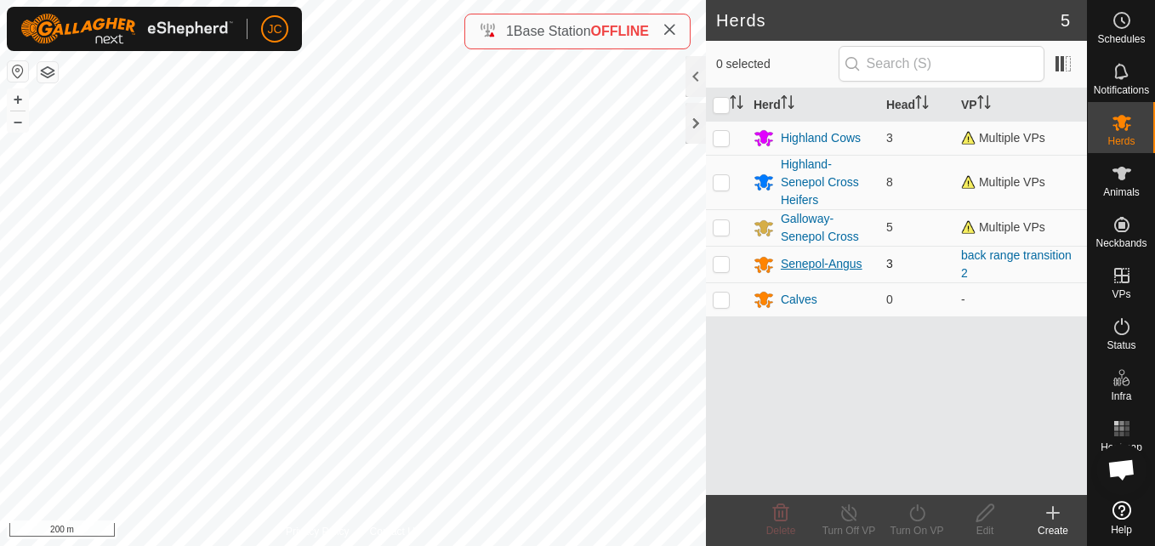
click at [839, 257] on div "Senepol-Angus" at bounding box center [822, 264] width 82 height 18
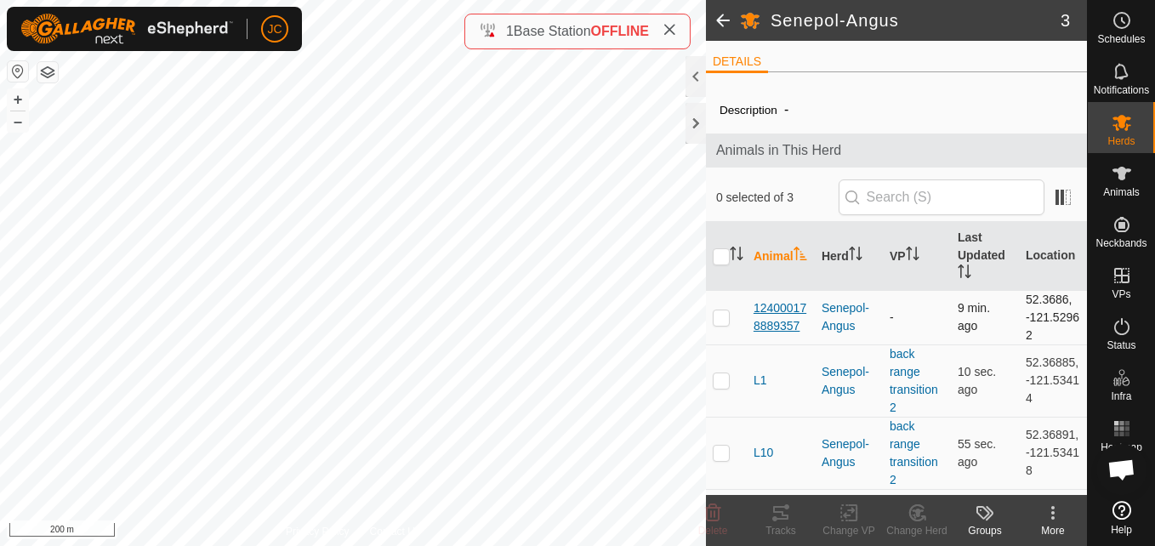
click at [798, 322] on span "124000178889357" at bounding box center [781, 317] width 54 height 36
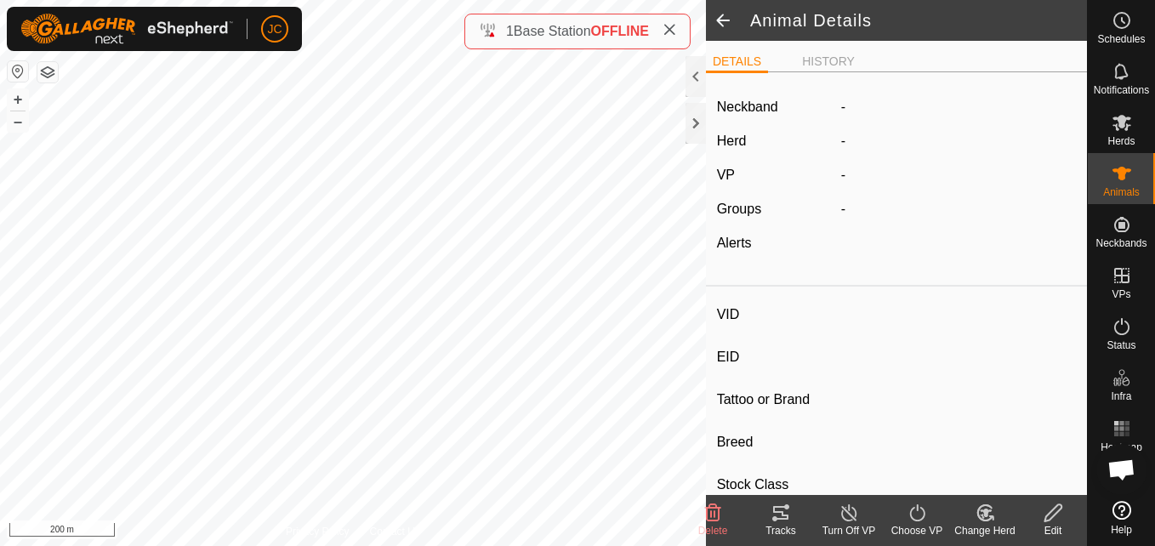
type input "124000178889357"
type input "-"
type input "B"
type input "-"
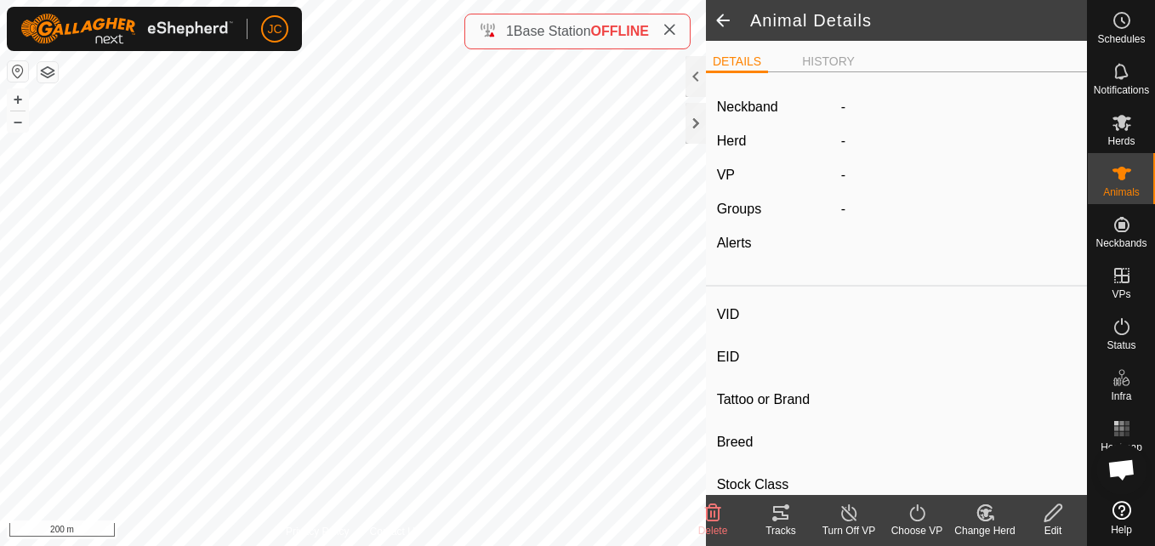
type input "0 kg"
type input "-"
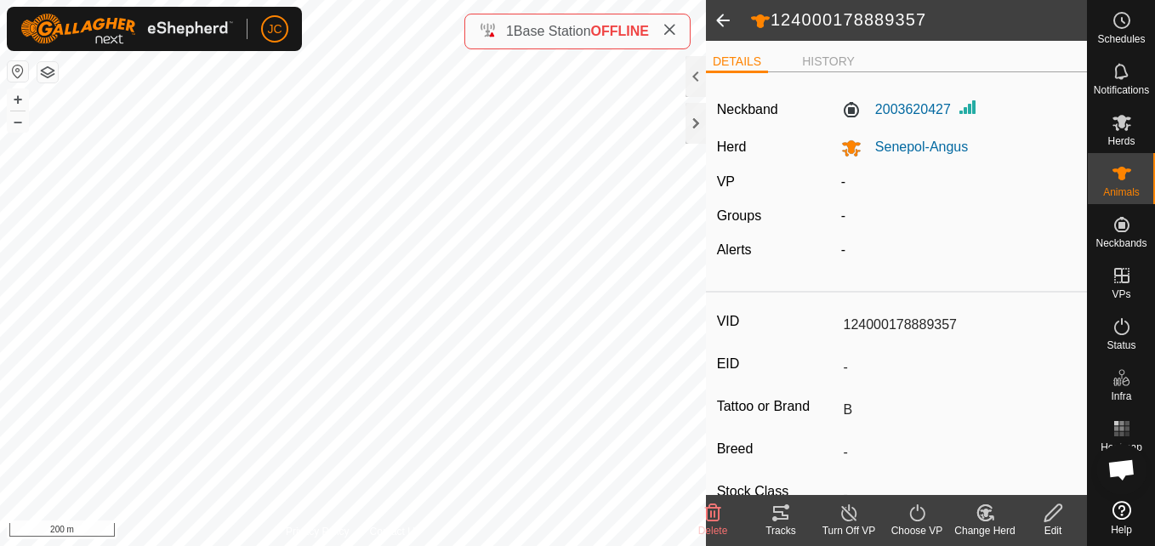
scroll to position [284, 0]
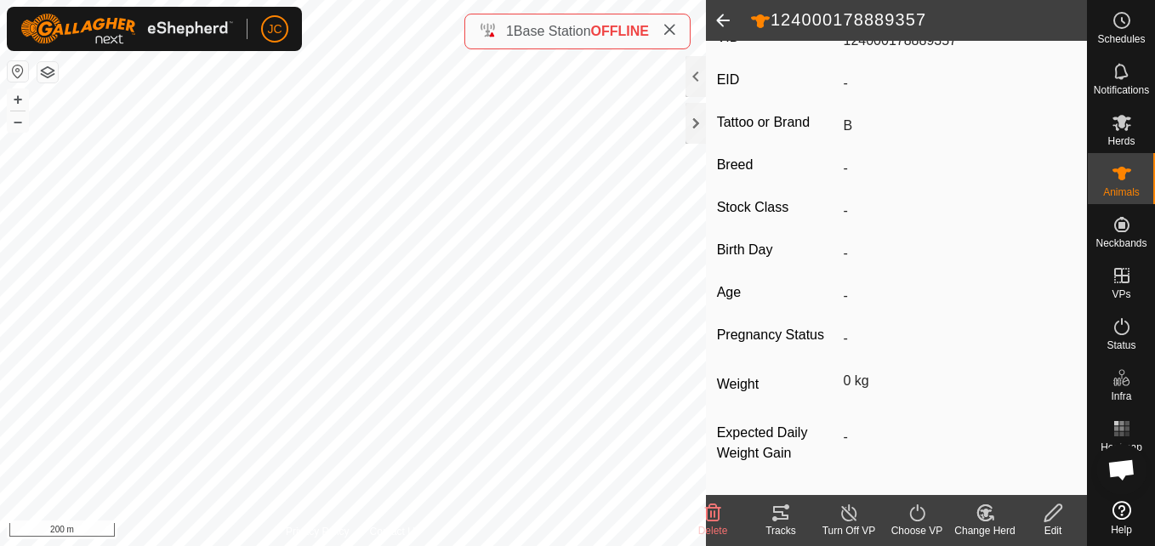
click at [1064, 509] on edit-svg-icon at bounding box center [1053, 513] width 68 height 20
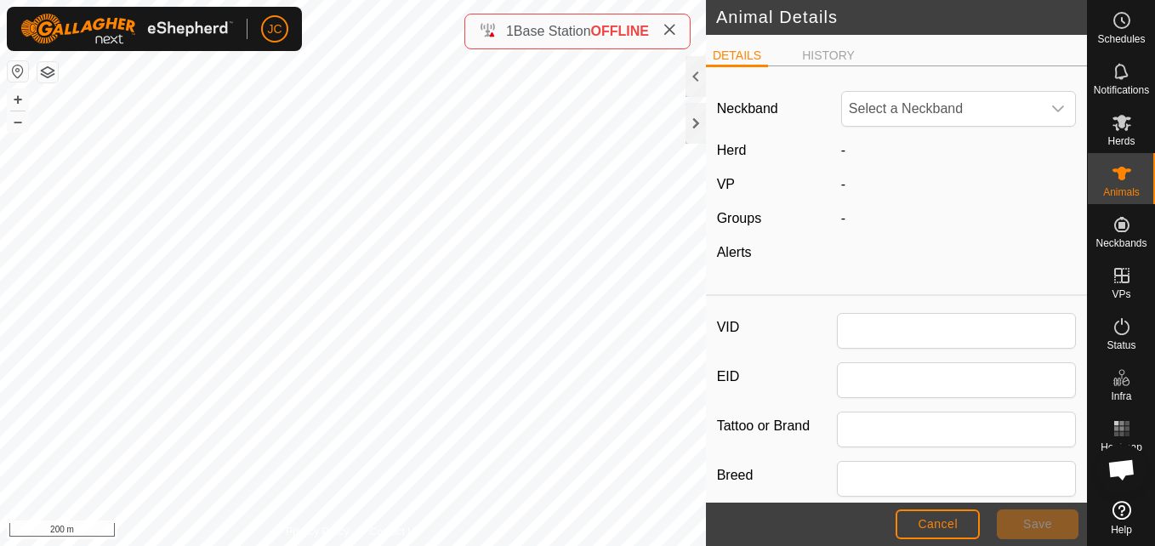
type input "124000178889357"
type input "B"
type input "0"
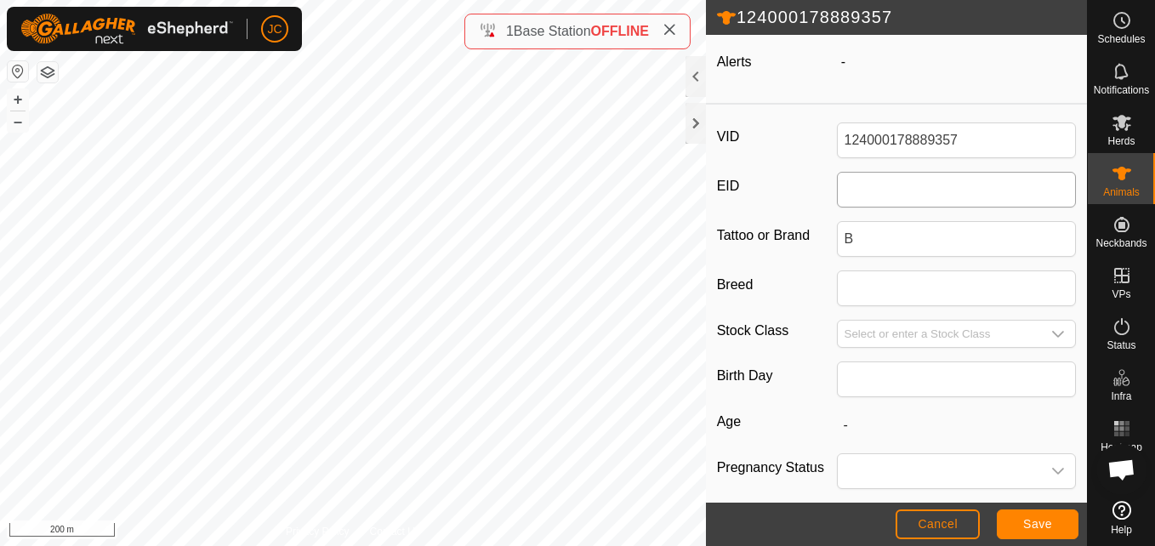
scroll to position [192, 0]
click at [936, 243] on input "B" at bounding box center [957, 238] width 240 height 36
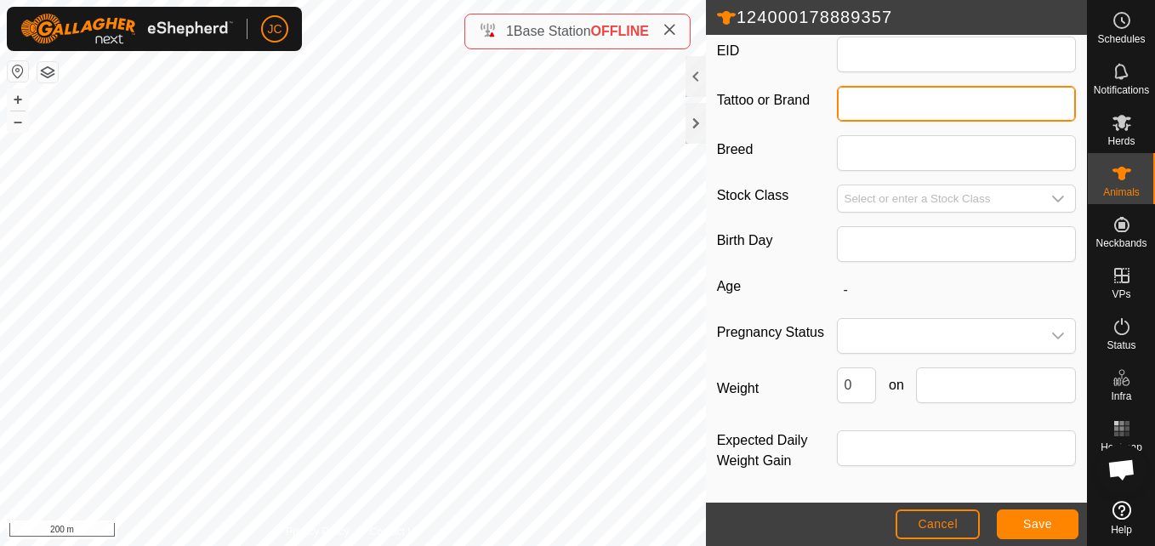
scroll to position [0, 0]
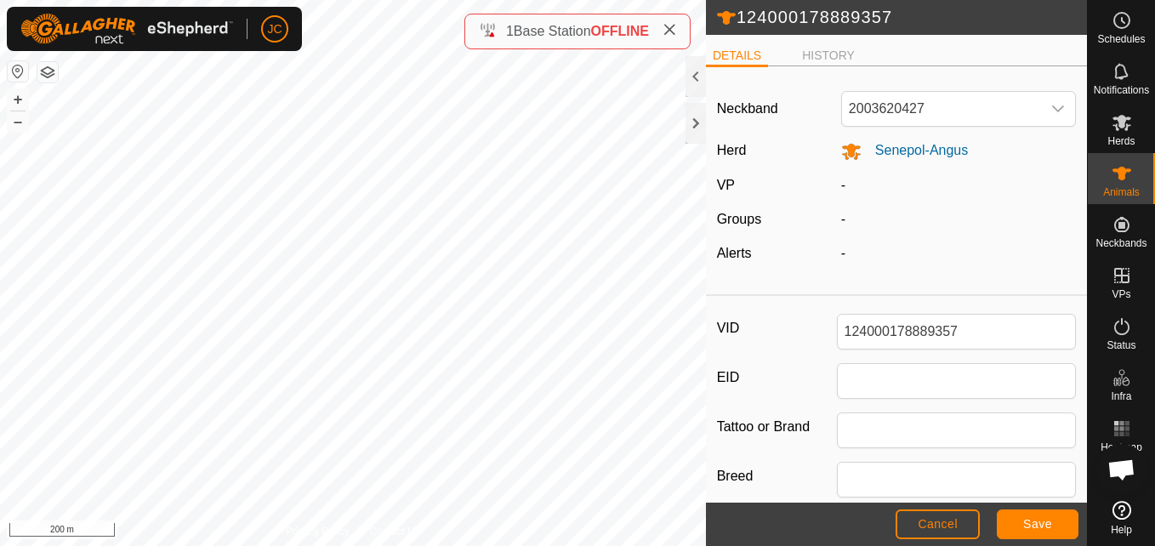
click at [863, 24] on h2 "124000178889357" at bounding box center [901, 18] width 371 height 22
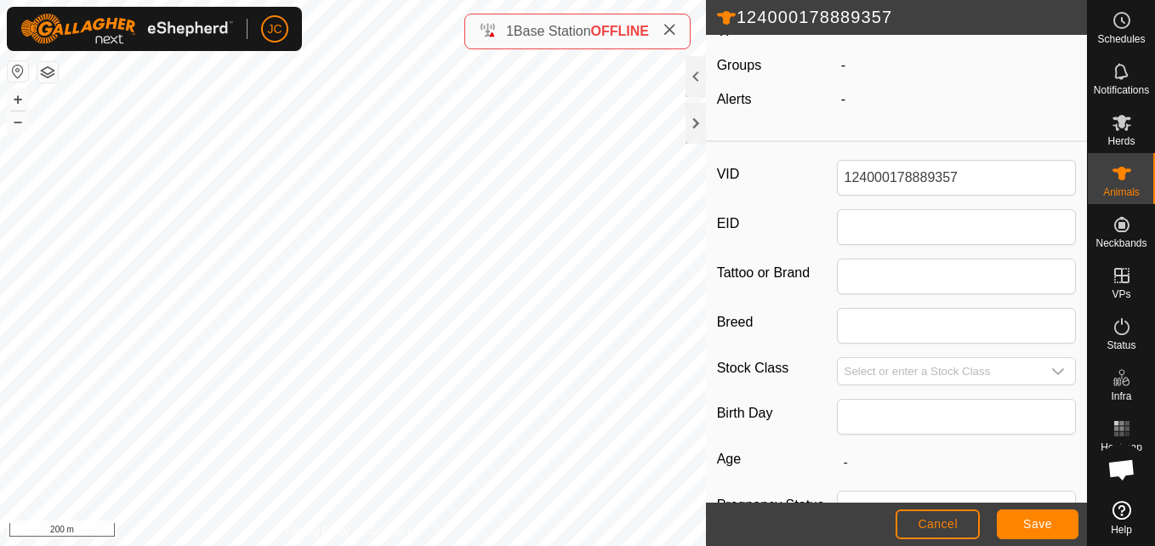
scroll to position [159, 0]
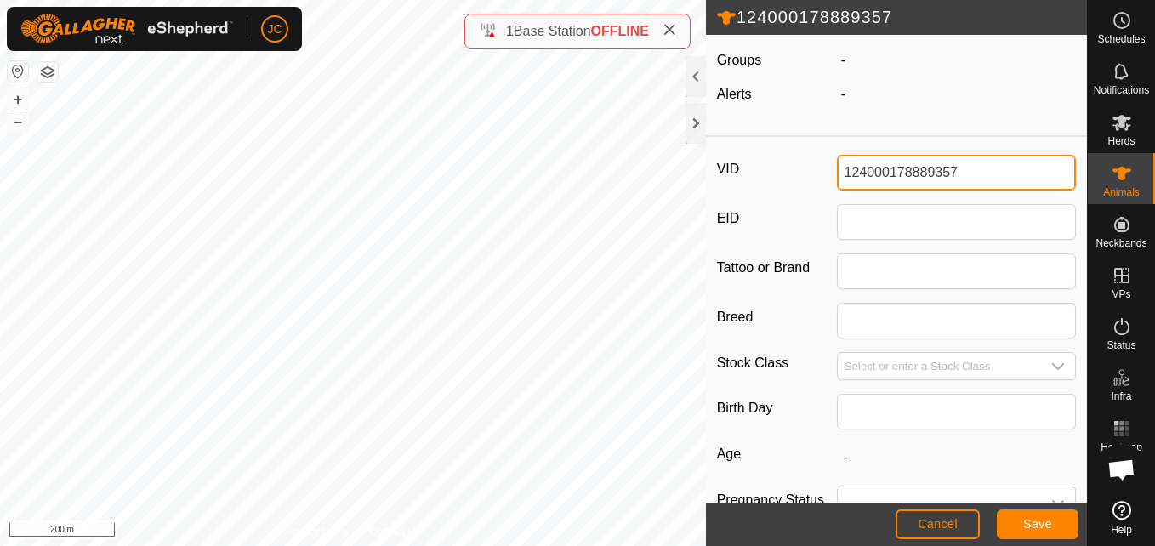
click at [933, 178] on input "124000178889357" at bounding box center [957, 173] width 240 height 36
type input "B"
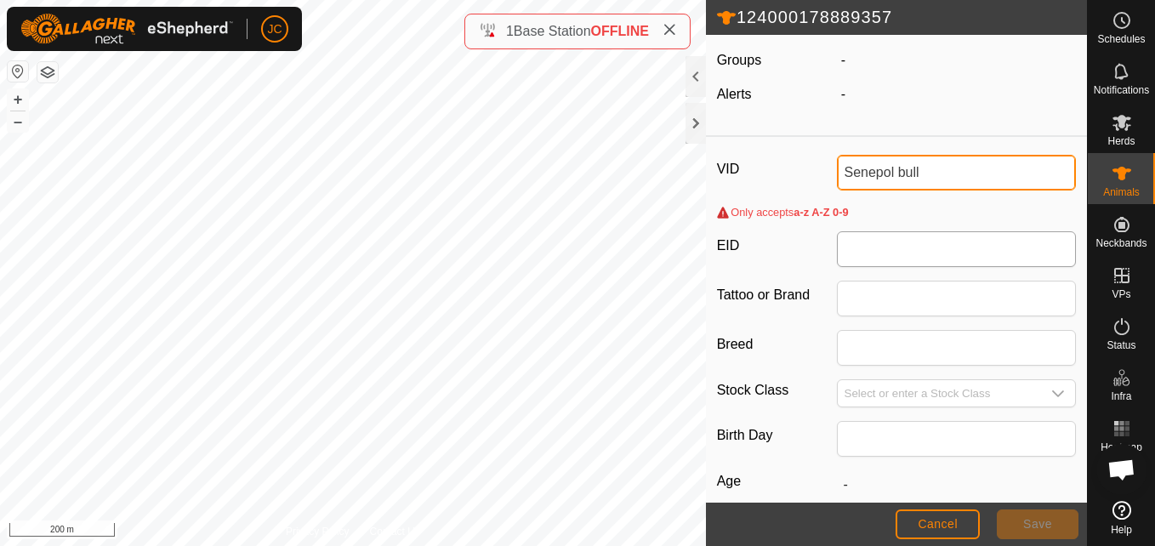
type input "Senepol bull"
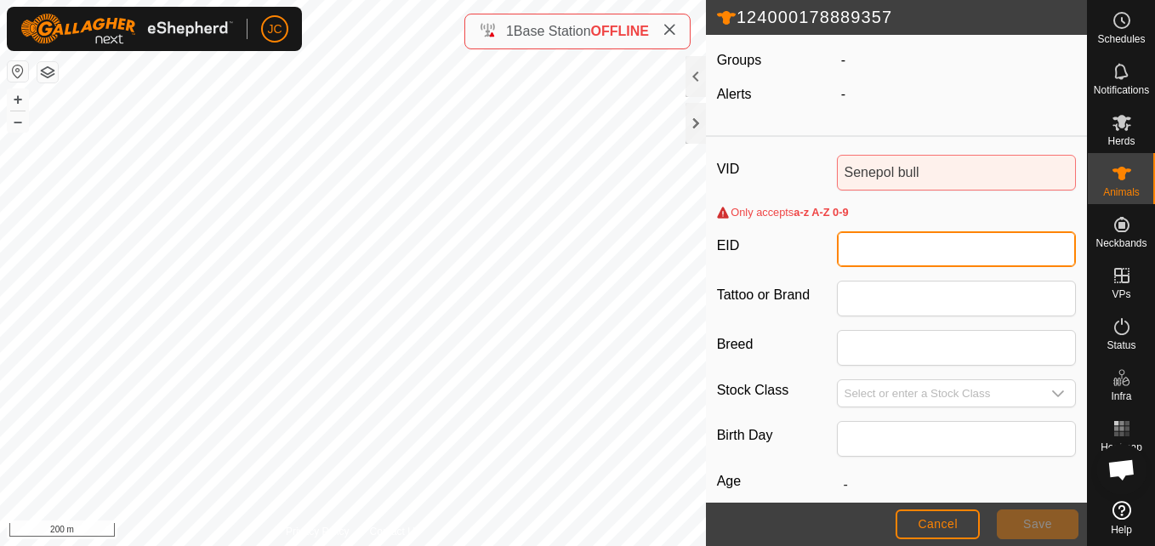
click at [880, 255] on input "EID" at bounding box center [957, 249] width 240 height 36
paste input "124000178889357"
click at [895, 255] on input "124000178889357" at bounding box center [957, 249] width 240 height 36
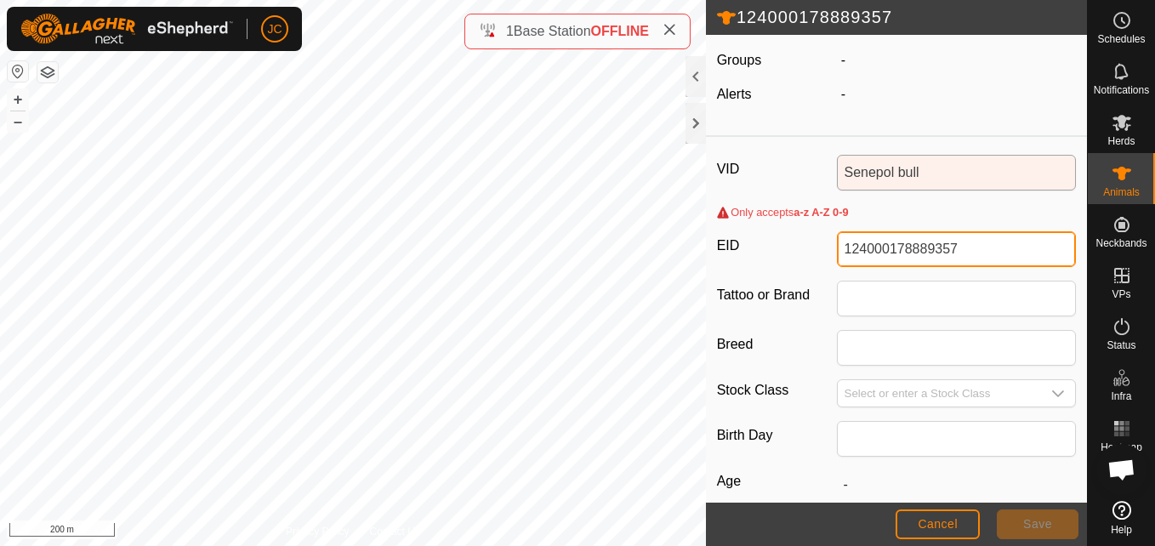
type input "124000178889357"
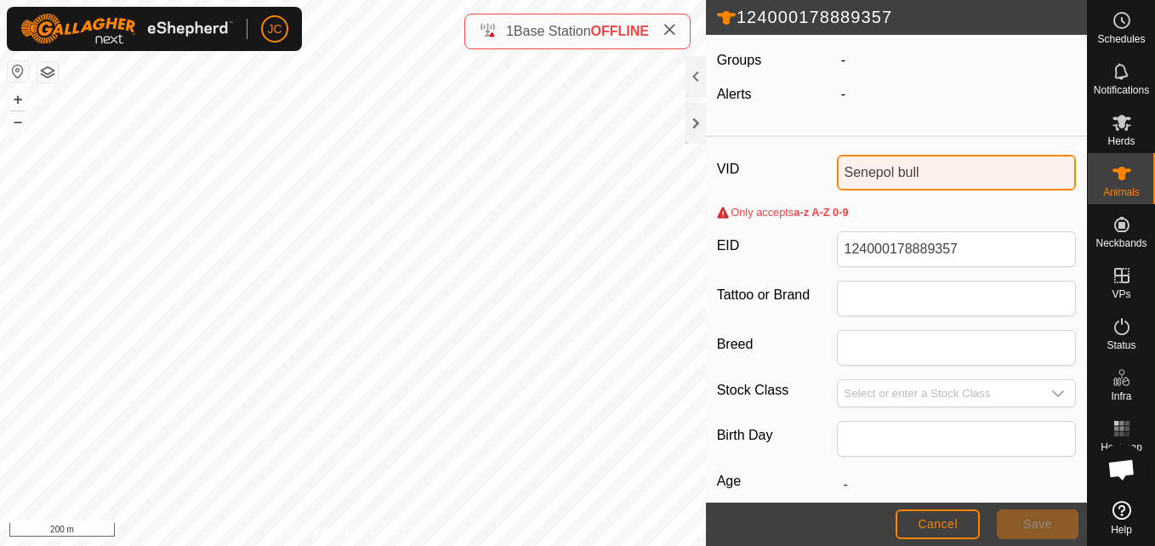
click at [891, 177] on input "Senepol bull" at bounding box center [957, 173] width 240 height 36
click at [964, 181] on input "Senepol bull" at bounding box center [957, 173] width 240 height 36
paste input "124000178889357"
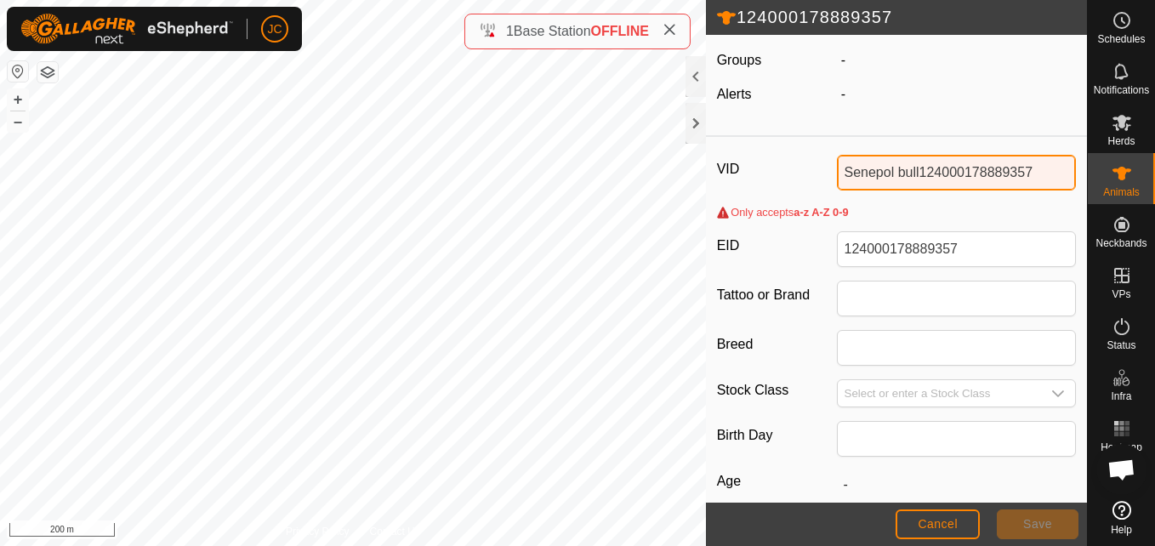
drag, startPoint x: 846, startPoint y: 170, endPoint x: 856, endPoint y: 172, distance: 10.3
click at [856, 172] on input "Senepol bull124000178889357" at bounding box center [957, 173] width 240 height 36
drag, startPoint x: 837, startPoint y: 172, endPoint x: 914, endPoint y: 182, distance: 77.2
click at [914, 182] on input "Senepol bull124000178889357" at bounding box center [957, 173] width 240 height 36
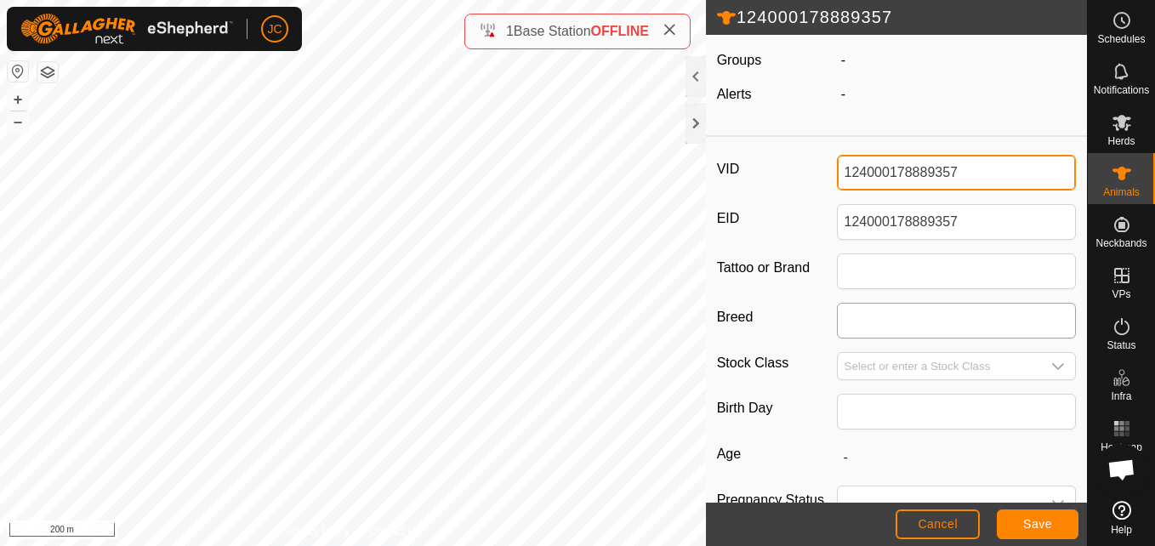
type input "124000178889357"
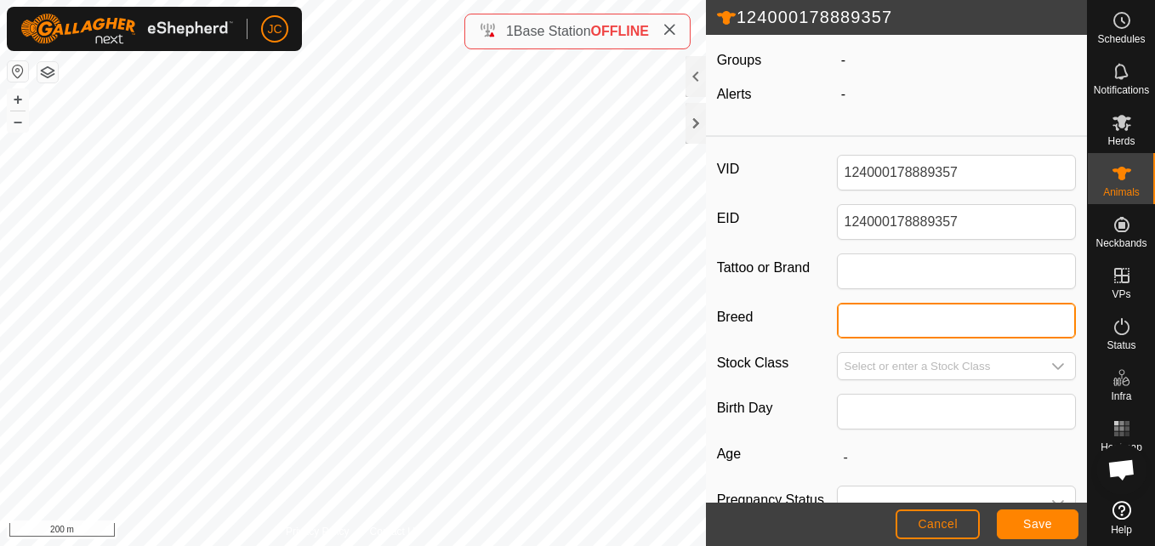
click at [956, 318] on input "Breed" at bounding box center [957, 321] width 240 height 36
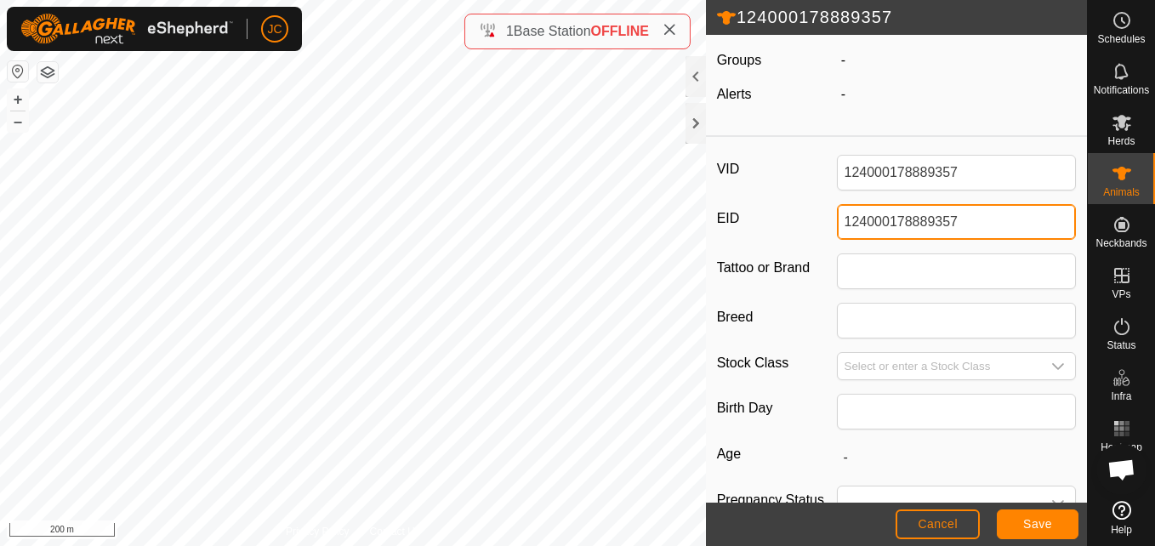
click at [909, 225] on input "124000178889357" at bounding box center [957, 222] width 240 height 36
paste input "Senepol bull"
type input "Senepol bull"
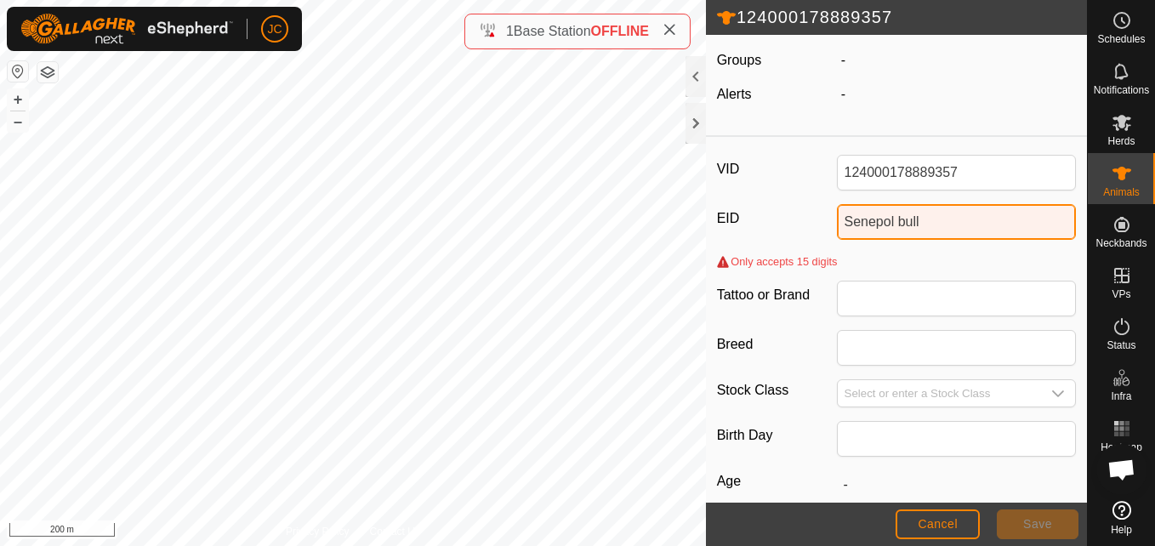
click at [901, 230] on input "Senepol bull" at bounding box center [957, 222] width 240 height 36
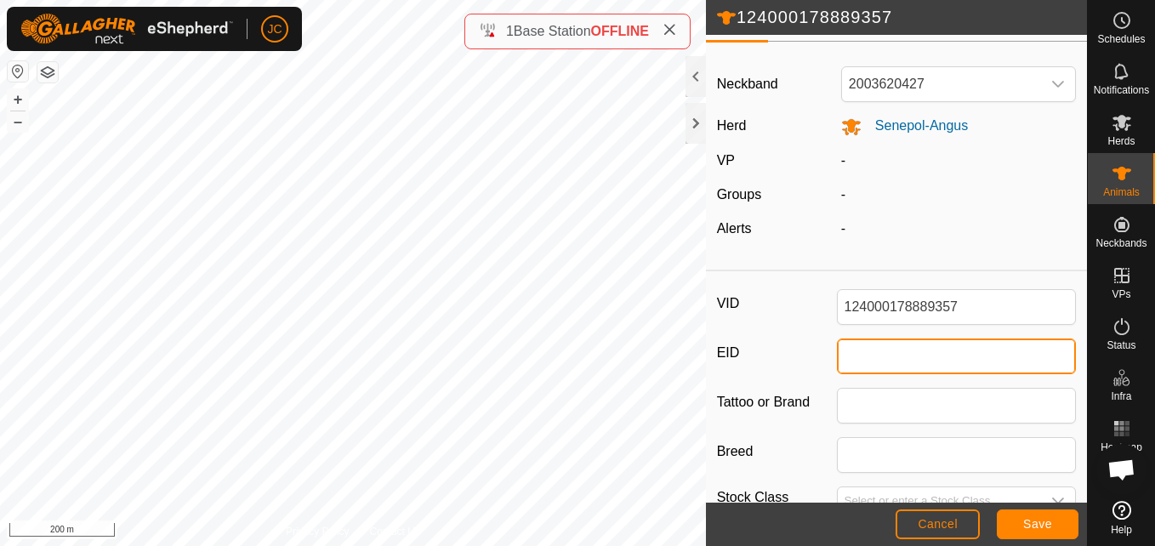
scroll to position [0, 0]
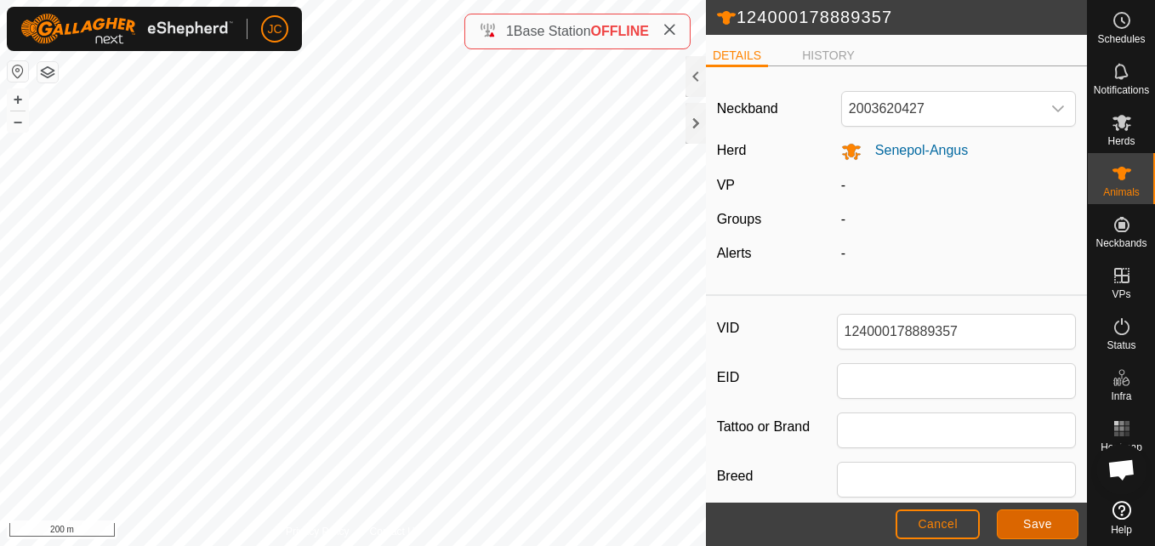
click at [1051, 516] on button "Save" at bounding box center [1038, 525] width 82 height 30
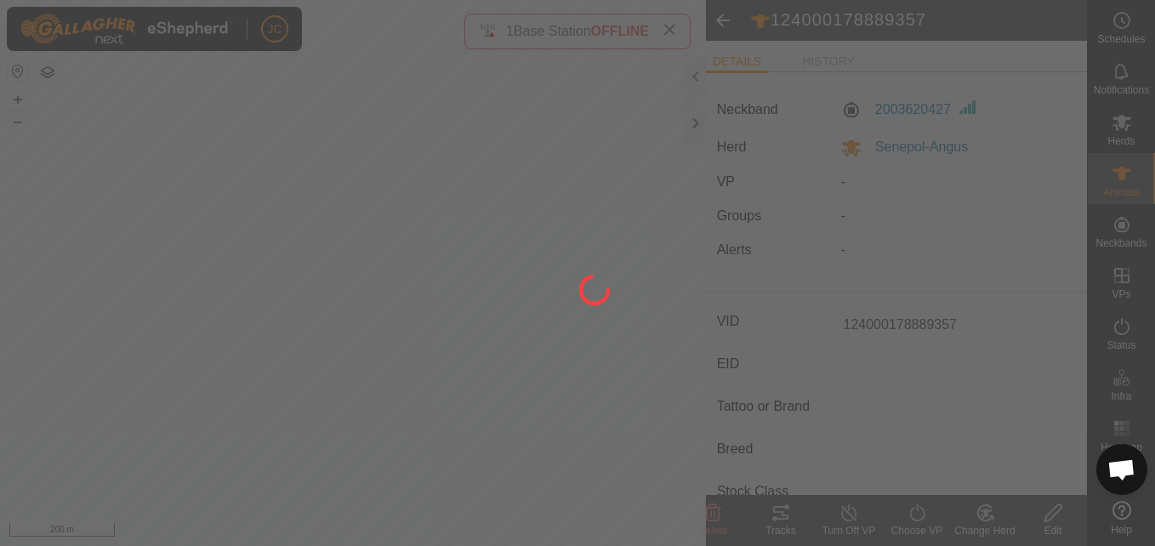
type input "-"
type input "B"
type input "-"
type input "0 kg"
type input "-"
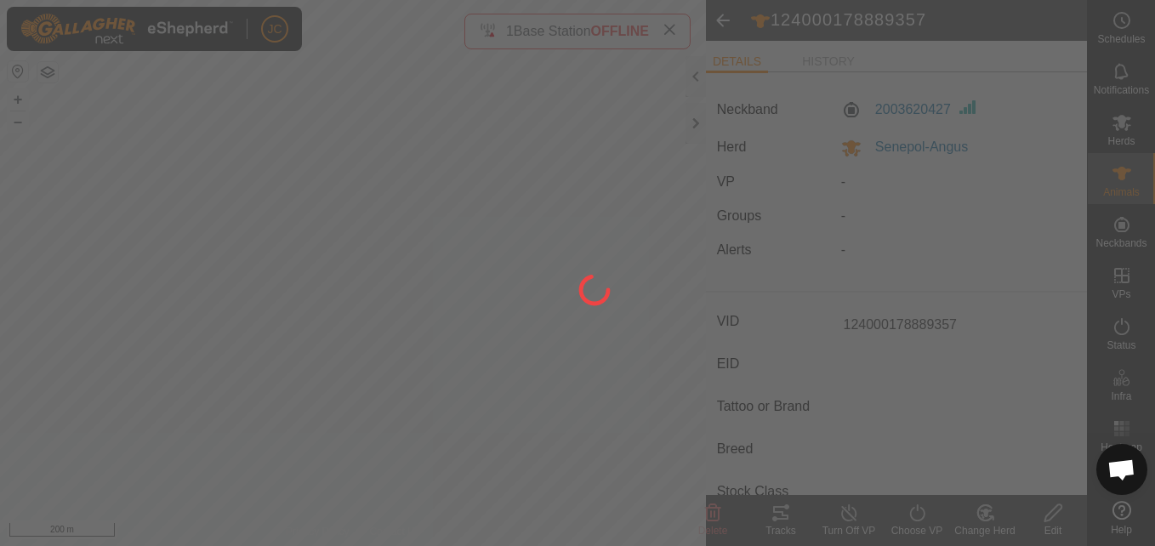
type input "-"
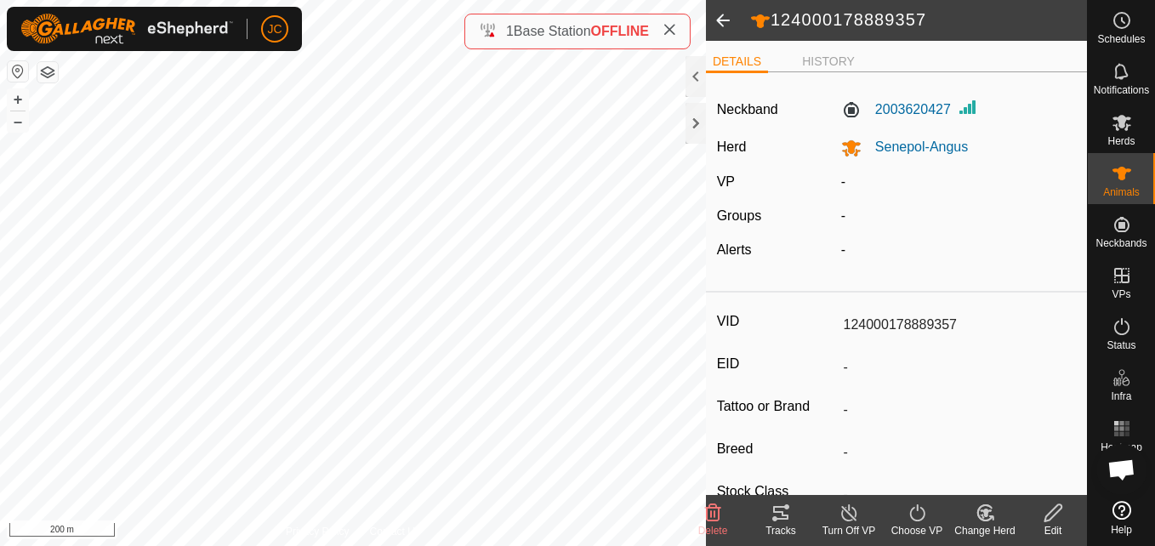
scroll to position [284, 0]
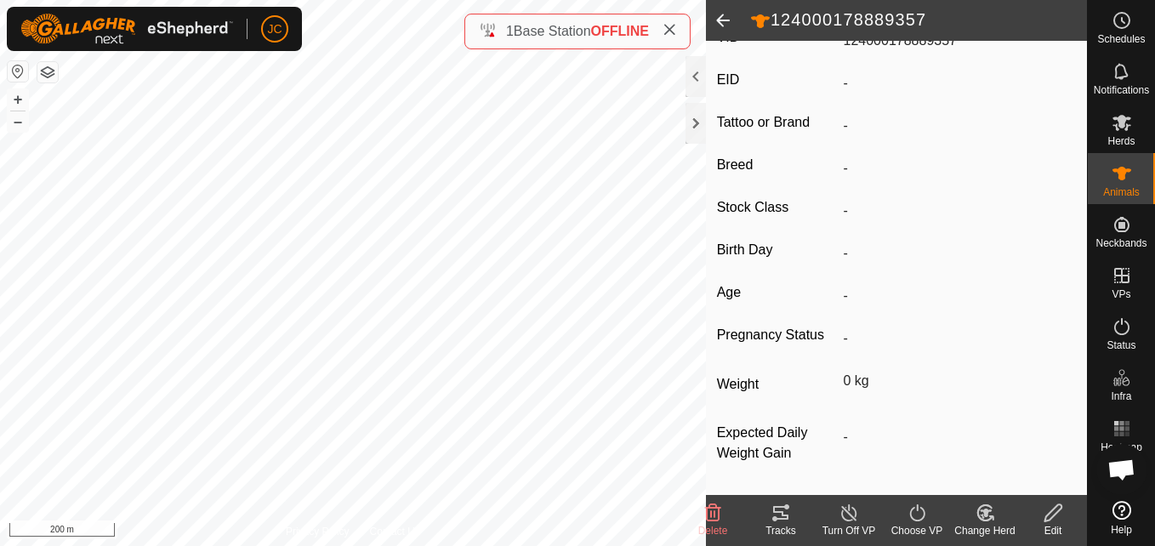
click at [723, 19] on span at bounding box center [723, 20] width 34 height 41
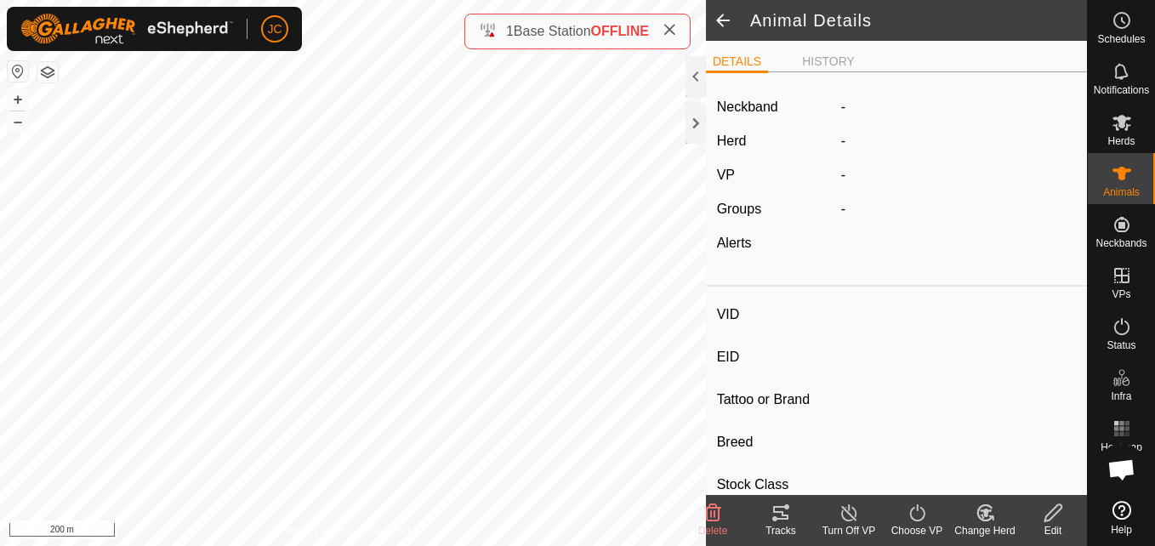
type input "124000178889357"
type input "-"
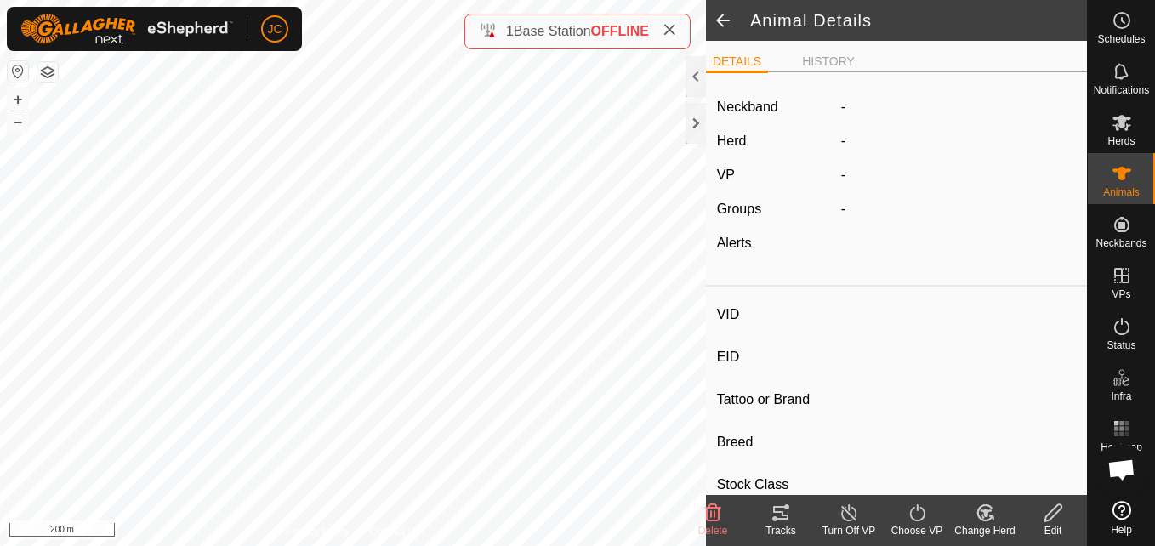
type input "0 kg"
type input "-"
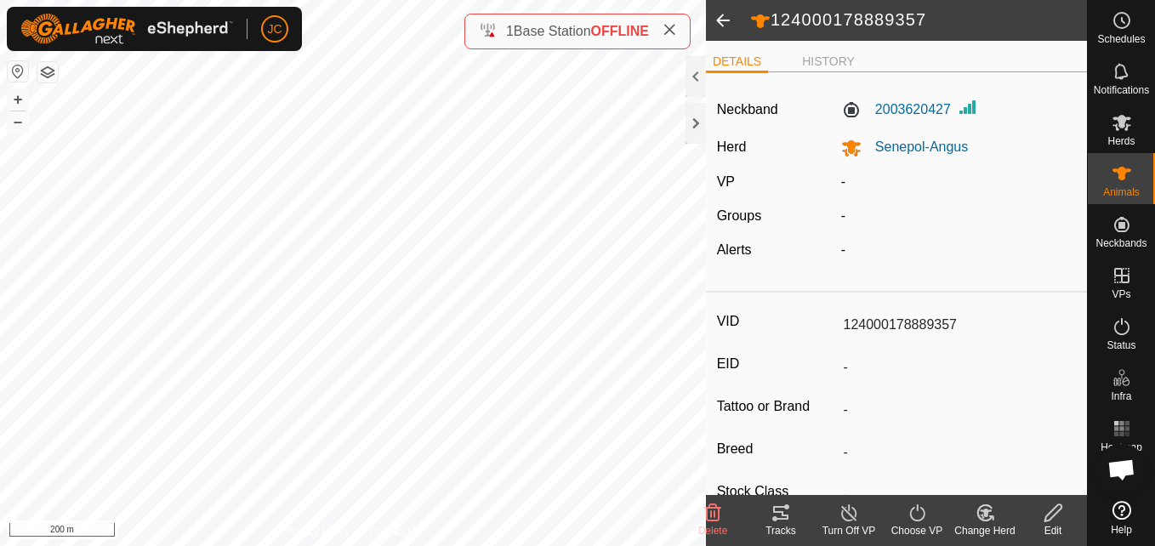
click at [713, 23] on span at bounding box center [723, 20] width 34 height 41
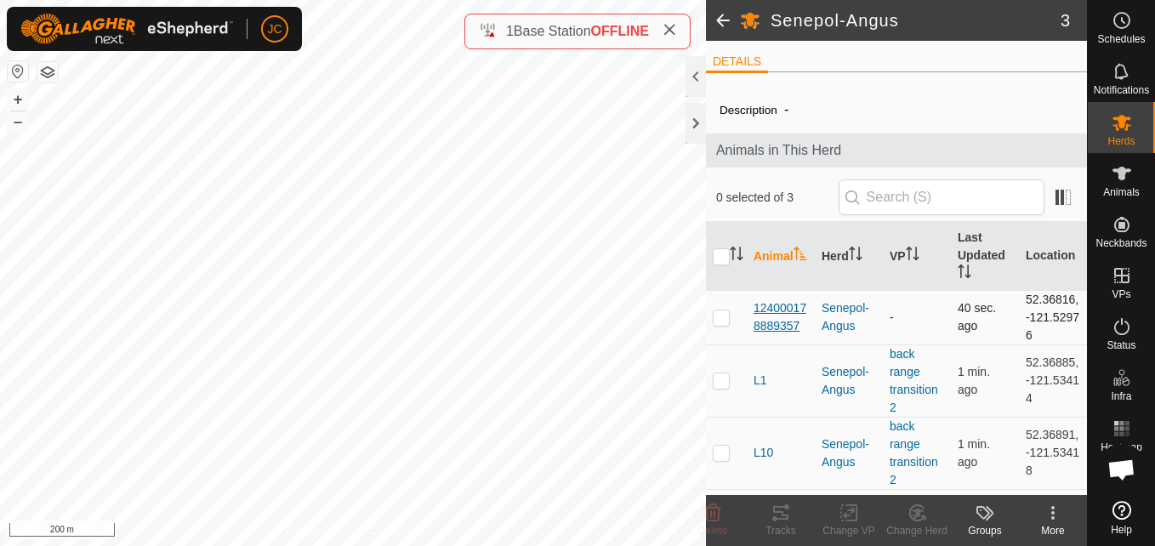
click at [794, 306] on span "124000178889357" at bounding box center [781, 317] width 54 height 36
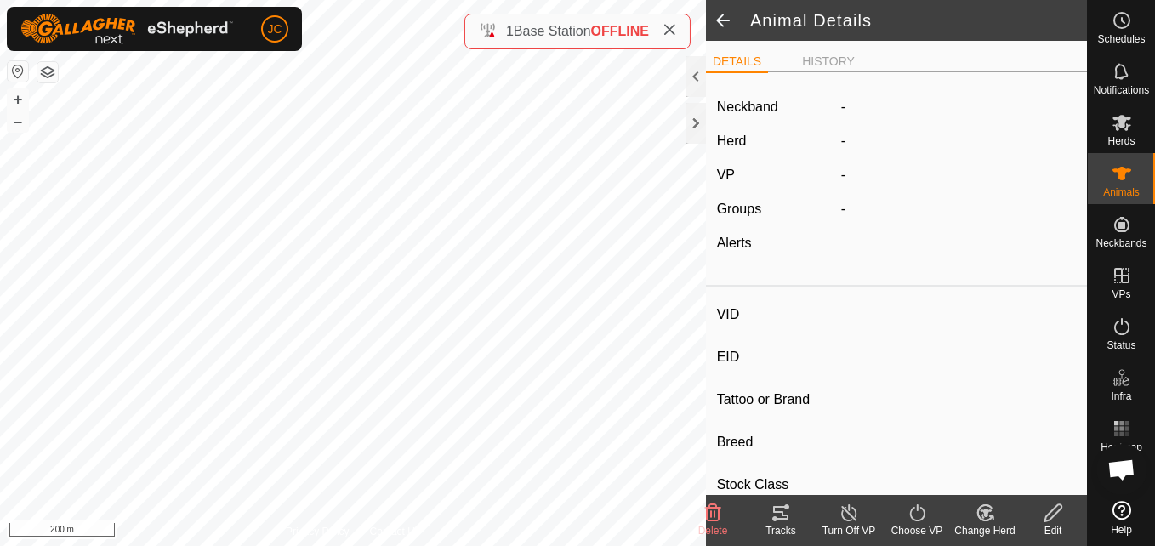
type input "124000178889357"
type input "-"
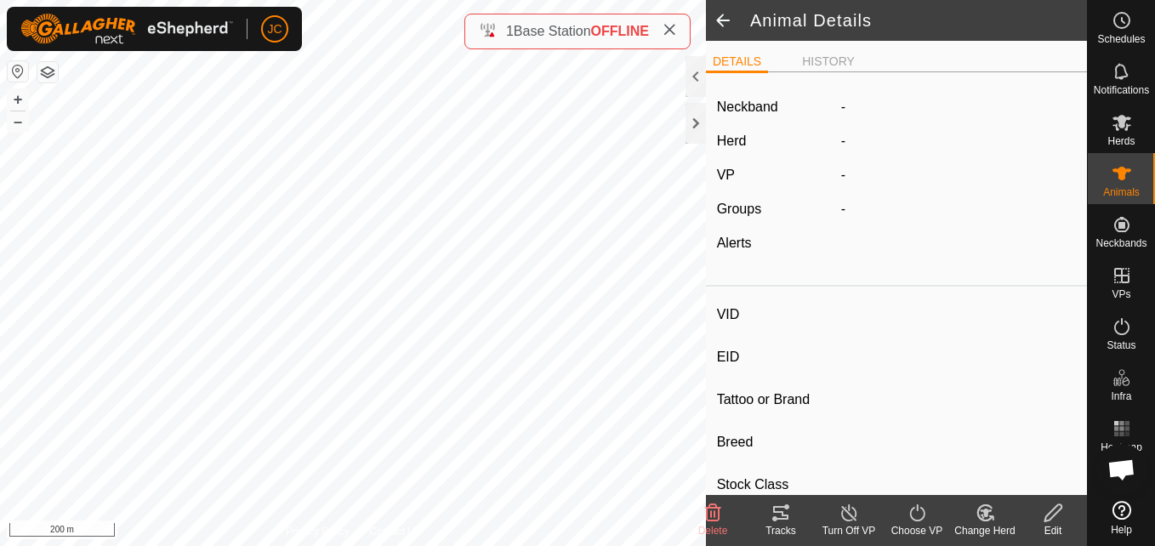
type input "0 kg"
type input "-"
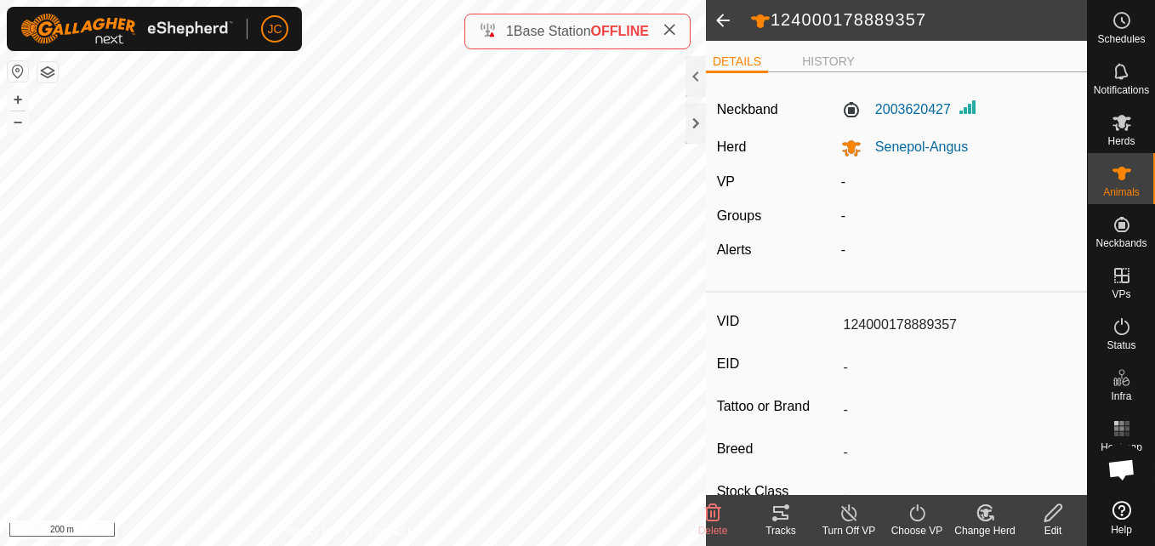
click at [1053, 523] on div "Edit" at bounding box center [1053, 530] width 68 height 15
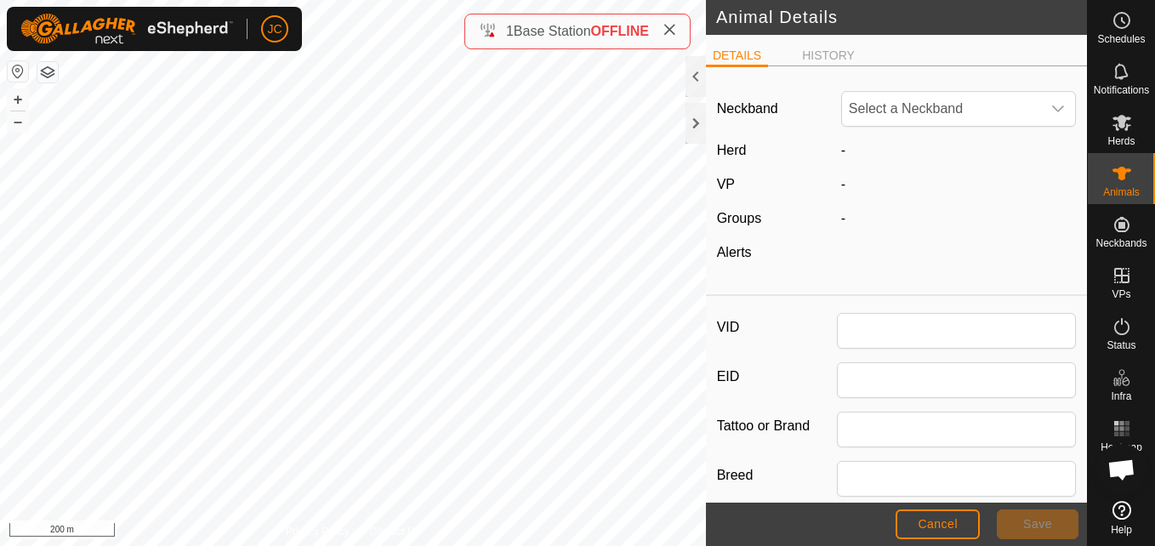
type input "124000178889357"
type input "0"
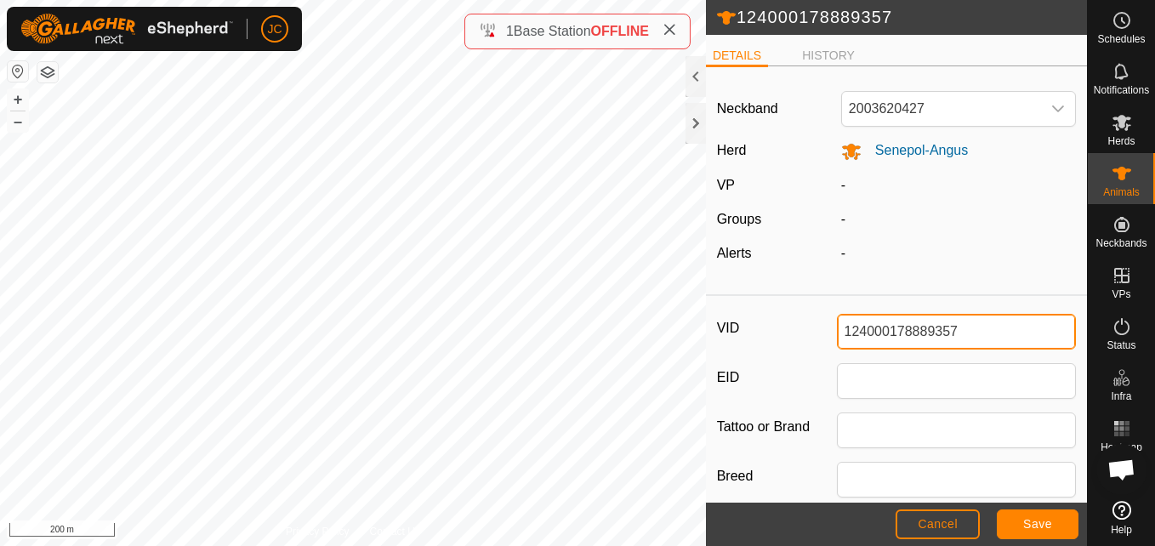
click at [891, 333] on input "124000178889357" at bounding box center [957, 332] width 240 height 36
type input "Bull"
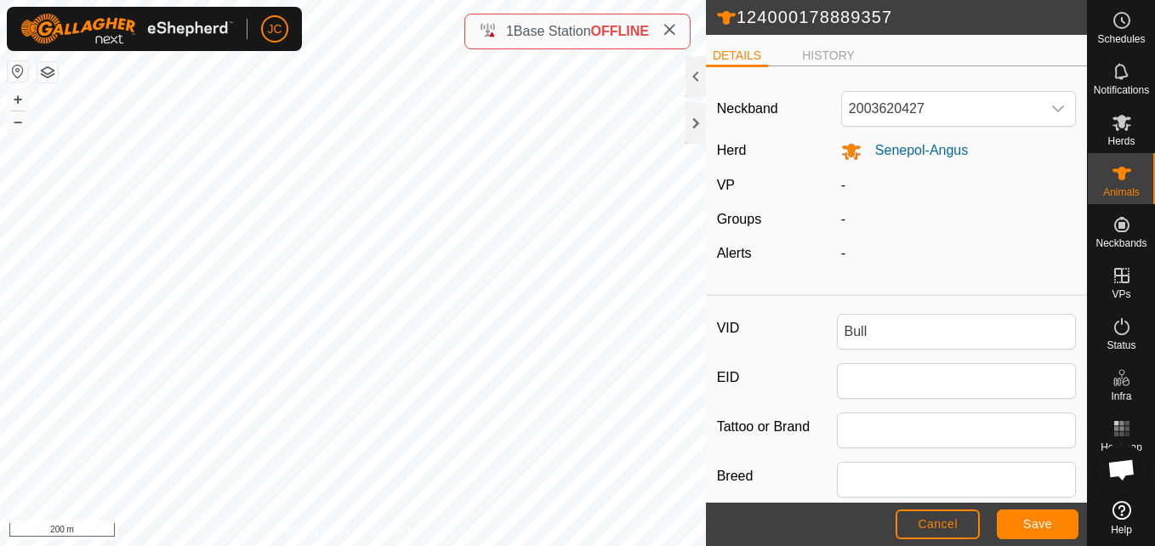
click at [896, 387] on input "EID" at bounding box center [957, 381] width 240 height 36
paste input "124000178889357"
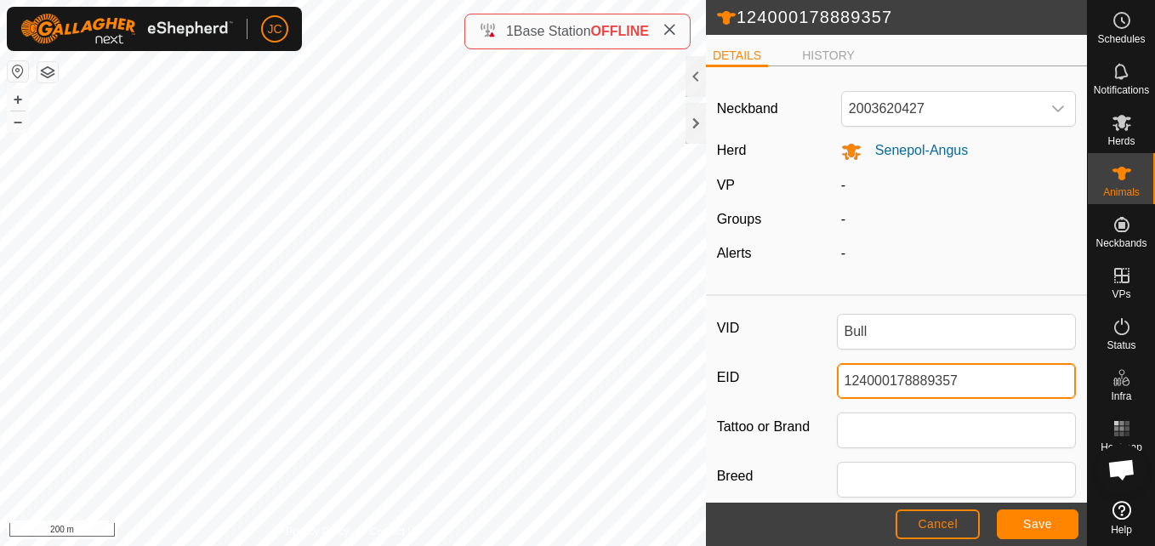
type input "124000178889357"
click at [811, 390] on label "EID" at bounding box center [777, 377] width 120 height 29
click at [837, 390] on input "124000178889357" at bounding box center [957, 381] width 240 height 36
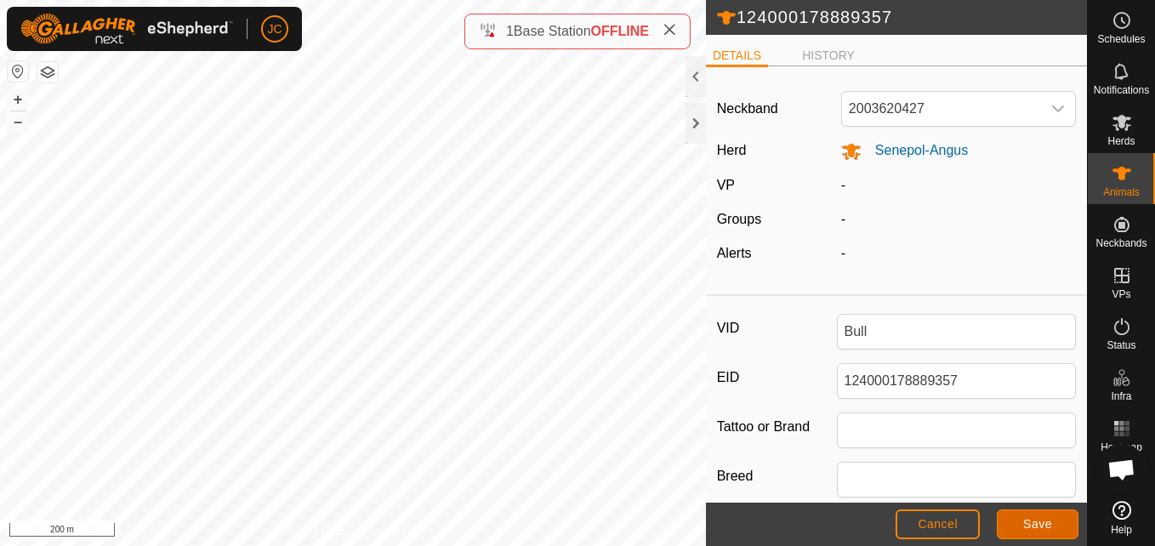
click at [1071, 521] on button "Save" at bounding box center [1038, 525] width 82 height 30
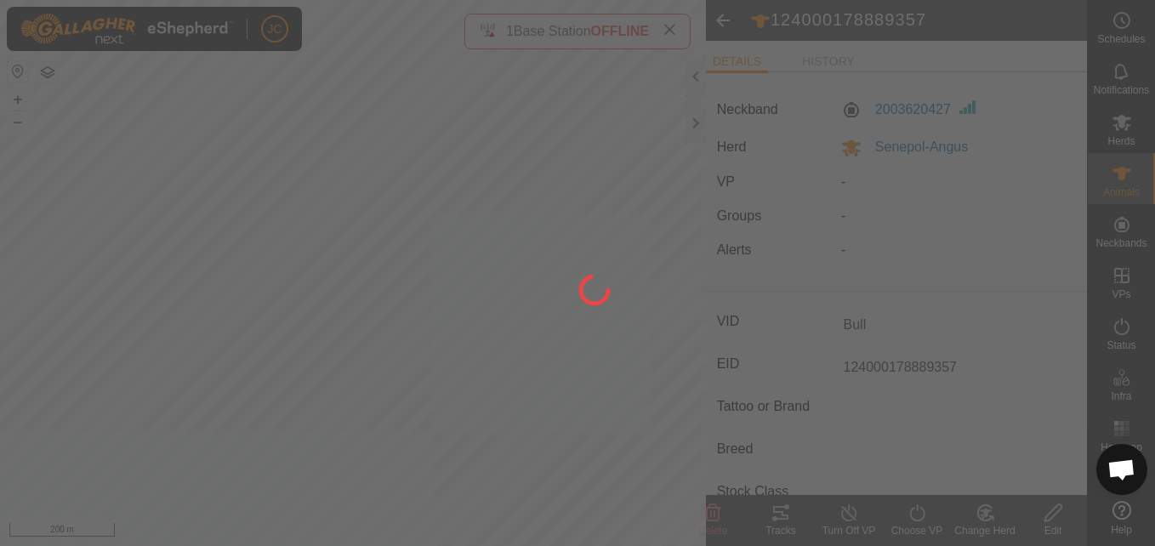
type input "124000178889357"
type input "-"
type input "0 kg"
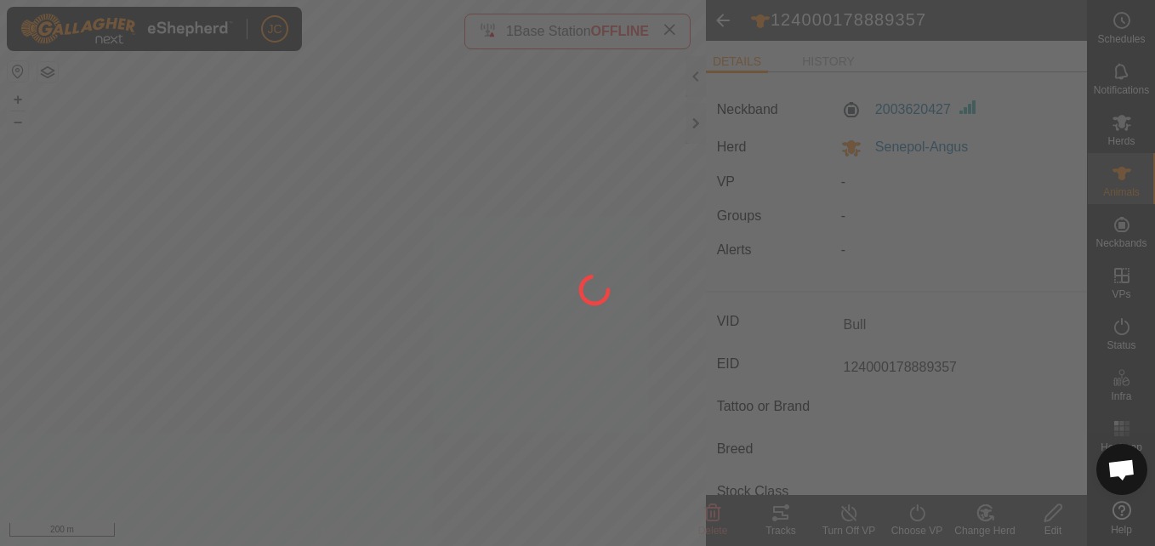
type input "-"
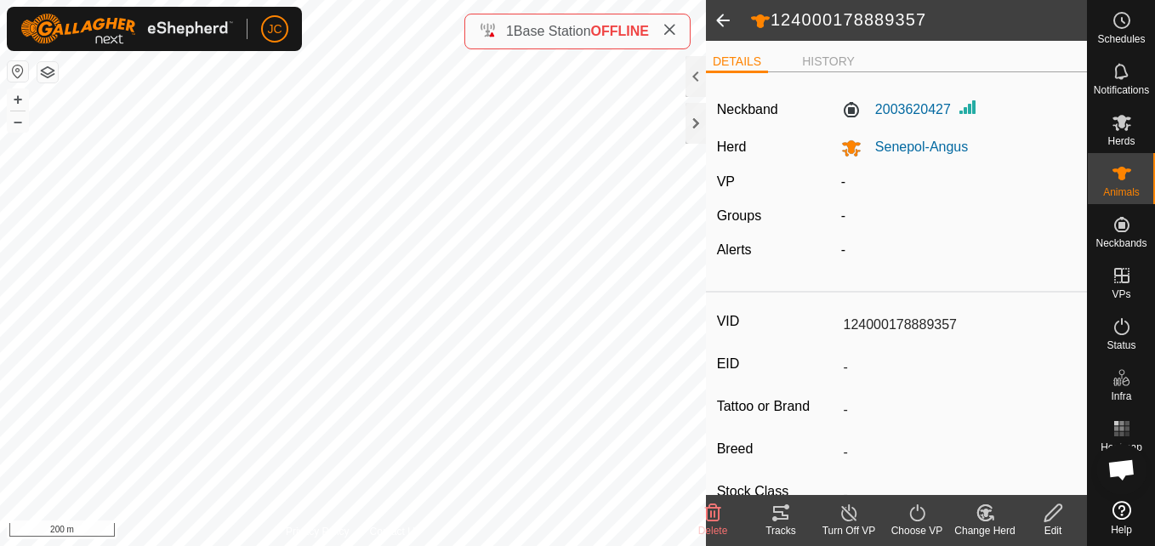
type input "Bull"
type input "124000178889357"
click at [714, 9] on span at bounding box center [723, 20] width 34 height 41
type input "Bull"
type input "124000178889357"
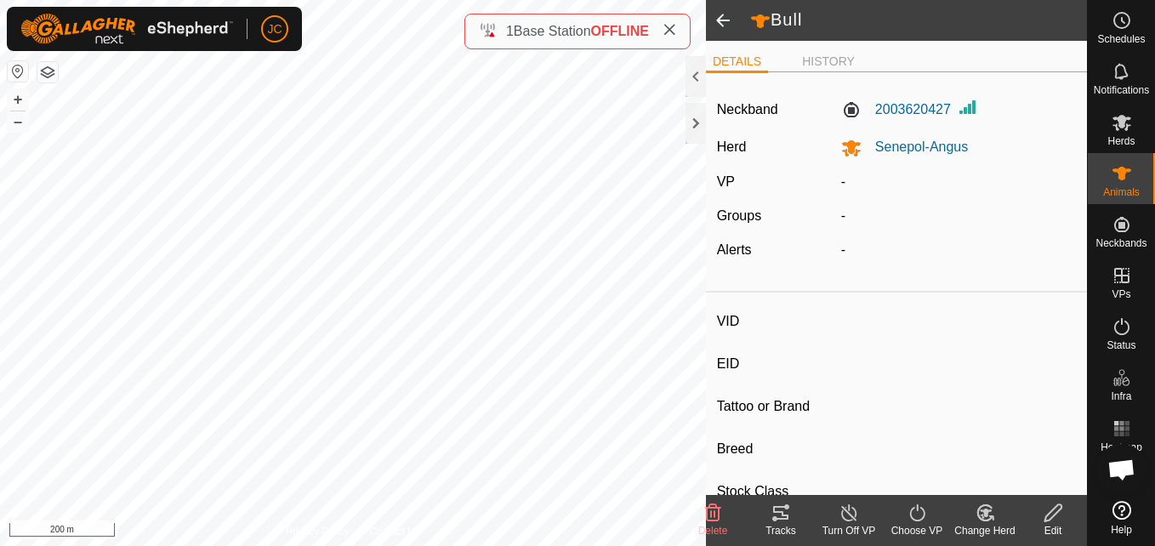
type input "-"
type input "0 kg"
type input "-"
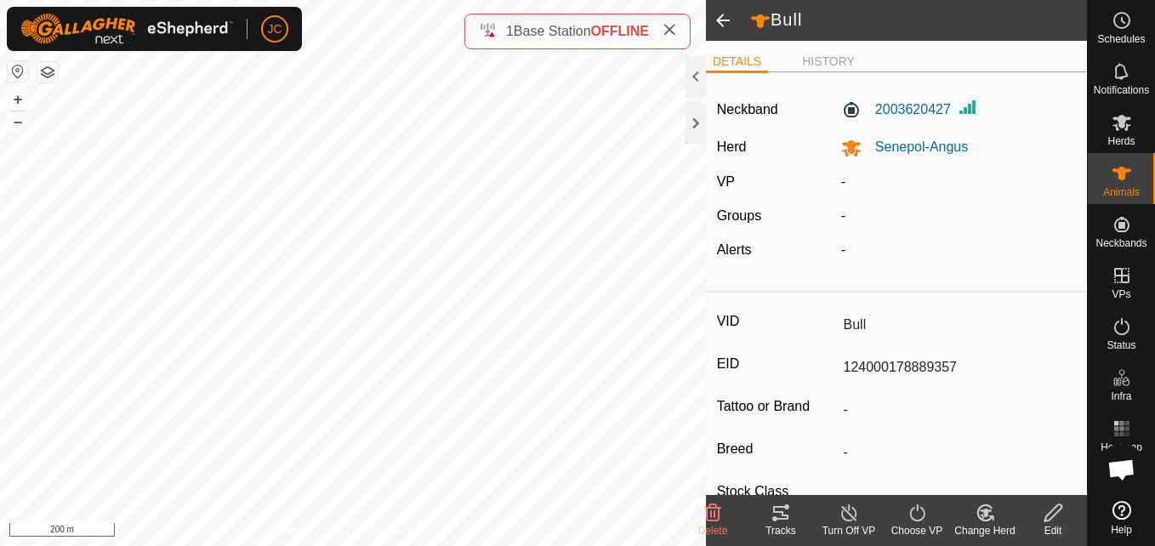
click at [725, 28] on span at bounding box center [723, 20] width 34 height 41
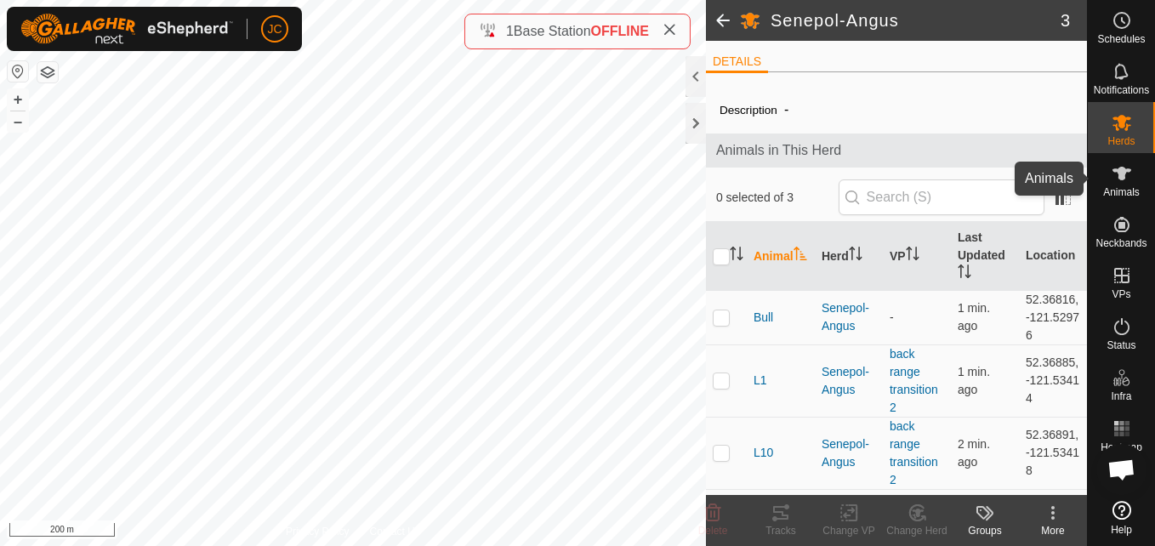
click at [1135, 176] on es-animals-svg-icon at bounding box center [1122, 173] width 31 height 27
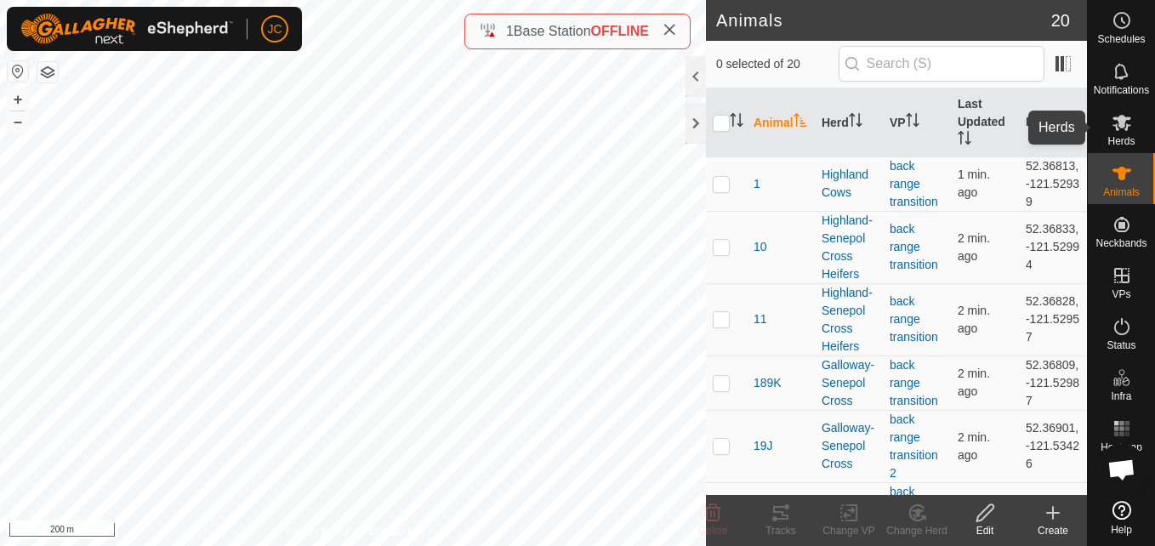
click at [1154, 117] on html "JC Schedules Notifications Herds Animals Neckbands VPs Status Infra Heatmap Hel…" at bounding box center [577, 273] width 1155 height 546
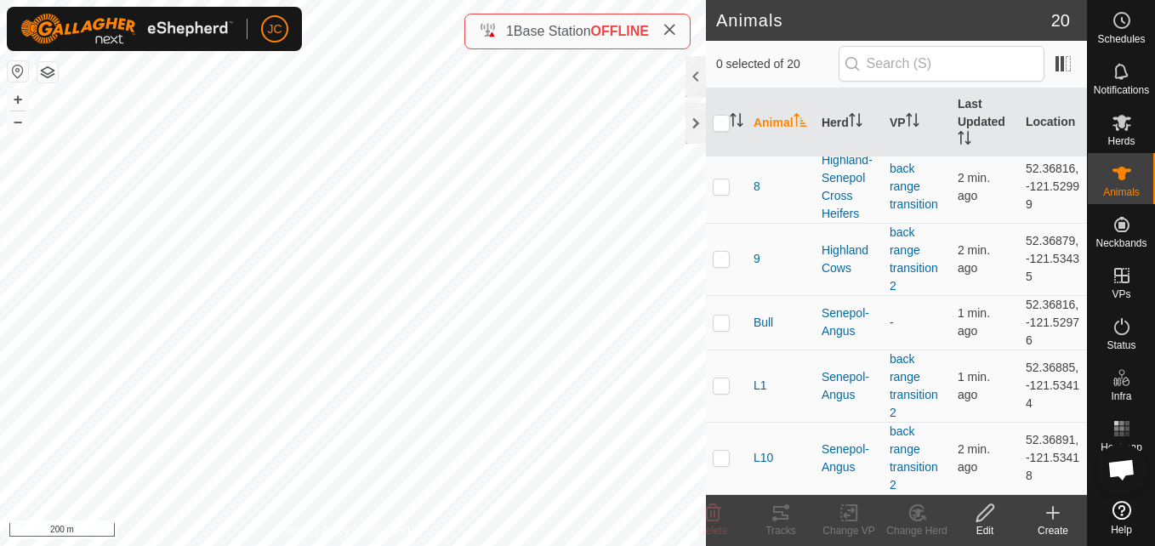
scroll to position [1102, 0]
